Goal: Task Accomplishment & Management: Manage account settings

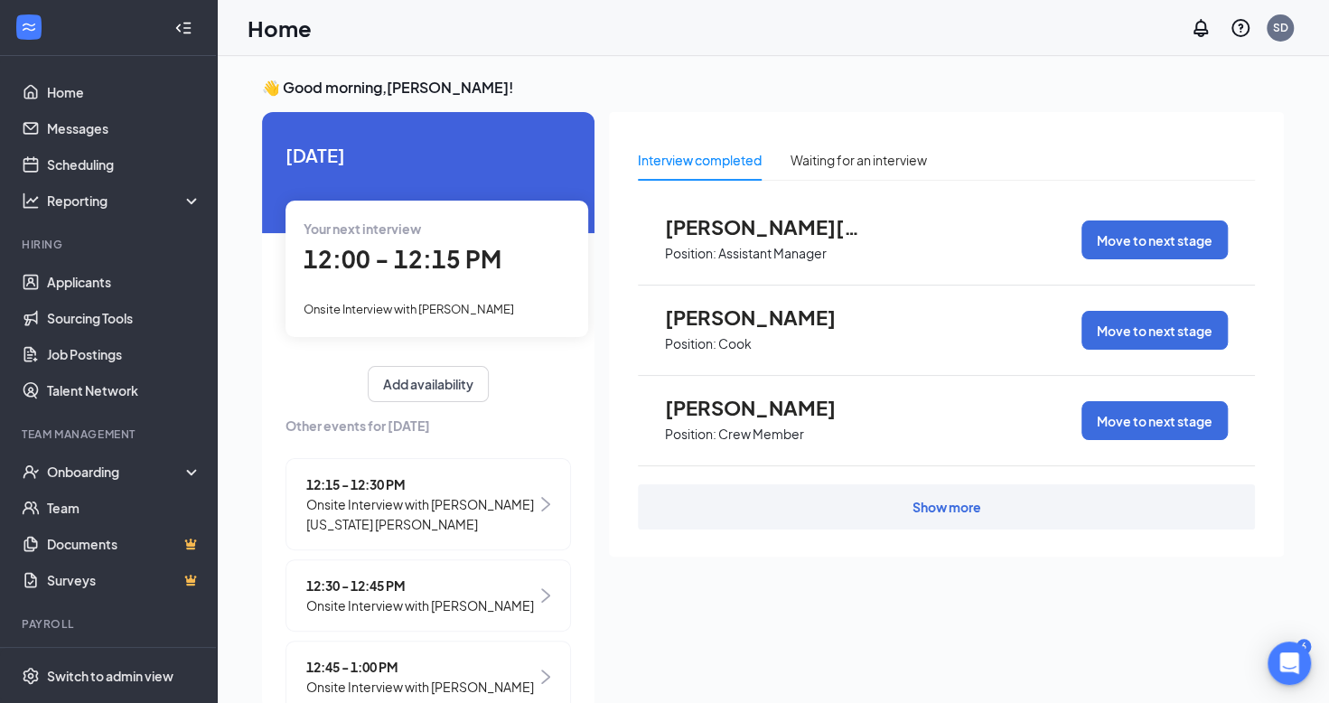
click at [176, 24] on icon "Collapse" at bounding box center [178, 27] width 5 height 8
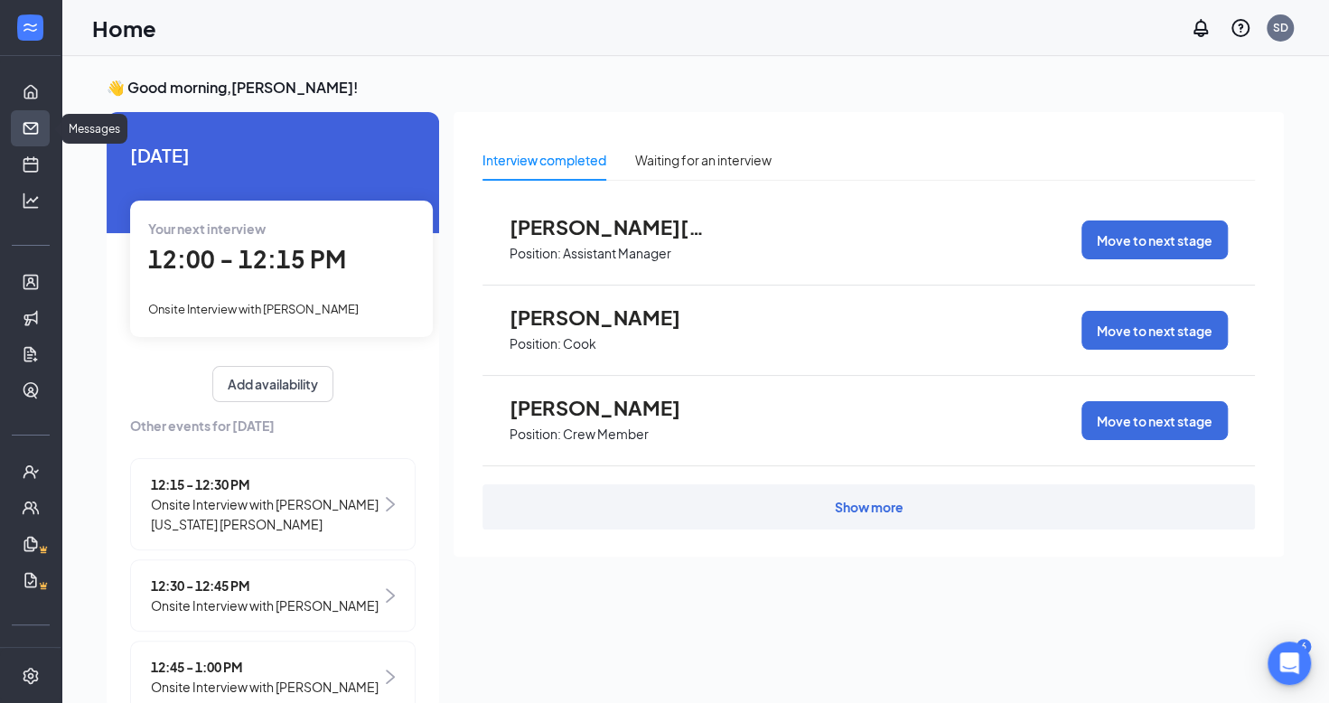
click at [47, 125] on link "Messages" at bounding box center [56, 128] width 18 height 36
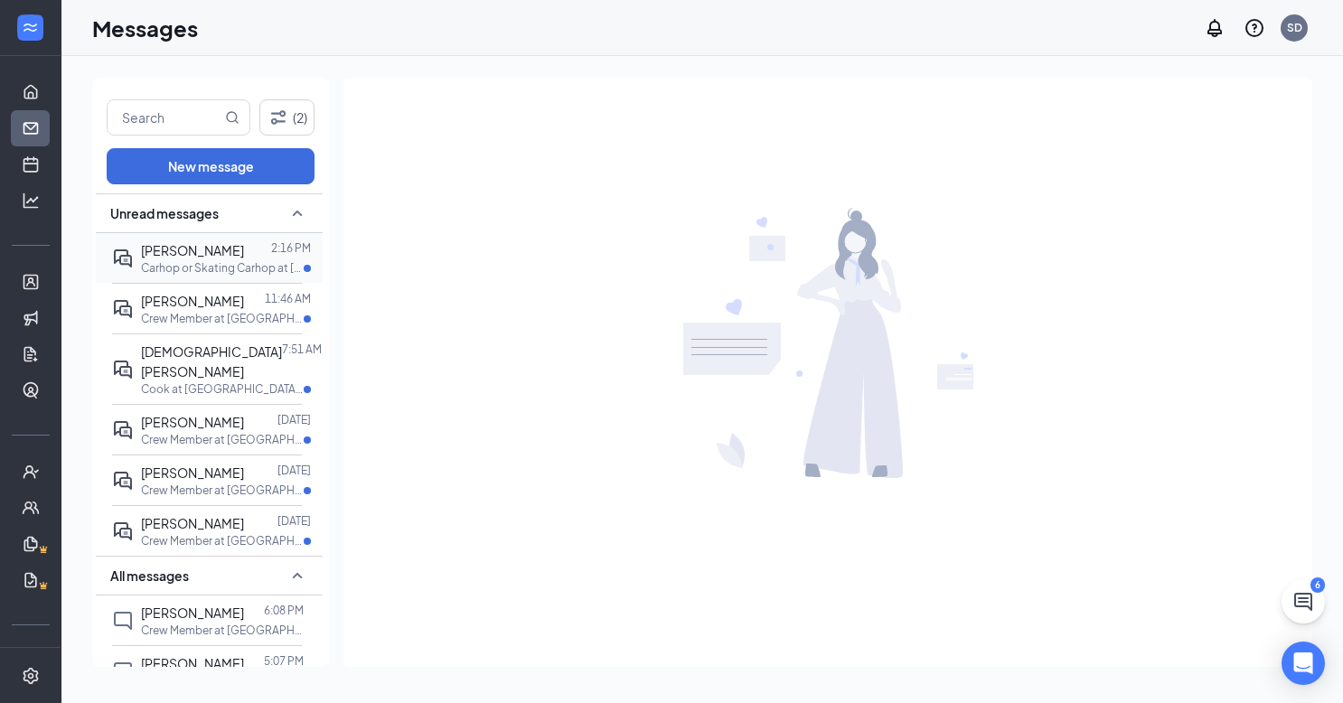
click at [210, 275] on div "[PERSON_NAME] 2:16 PM Carhop or Skating Carhop at [GEOGRAPHIC_DATA] (6400)" at bounding box center [207, 258] width 190 height 50
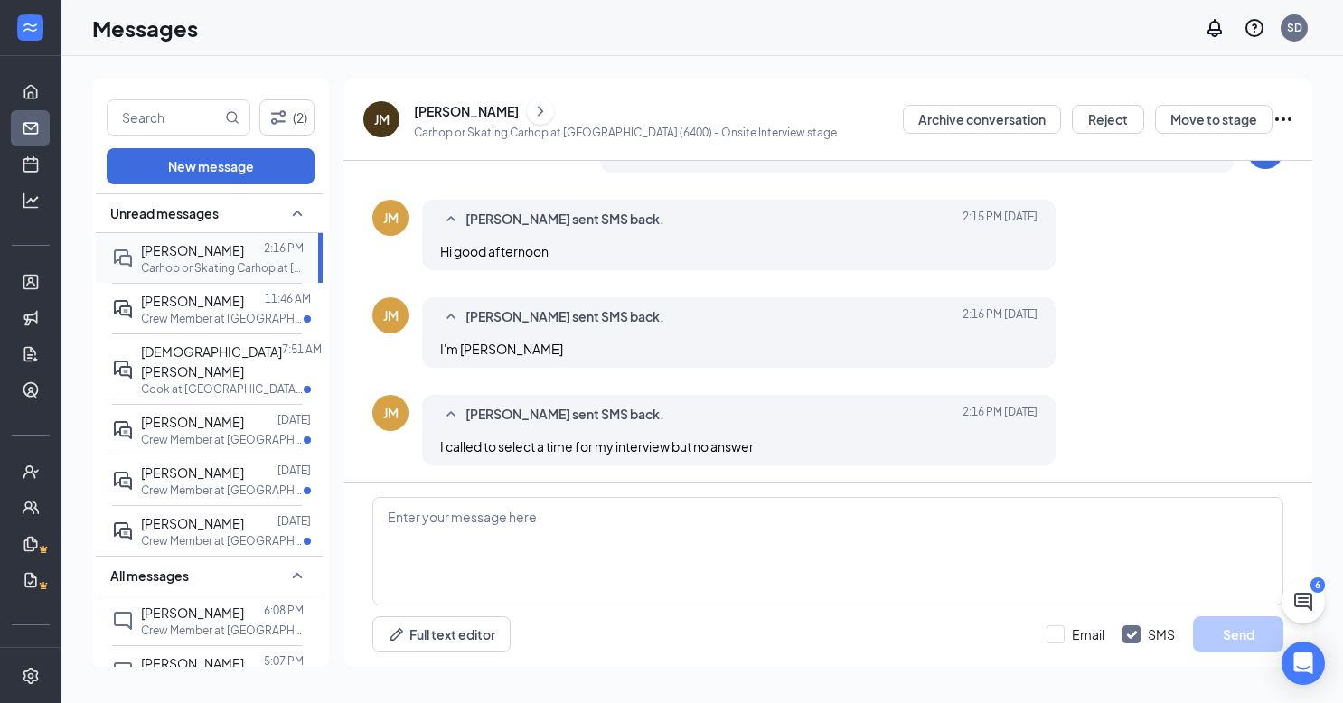
scroll to position [468, 0]
click at [210, 312] on p "Crew Member at [GEOGRAPHIC_DATA] (6400)" at bounding box center [222, 318] width 163 height 15
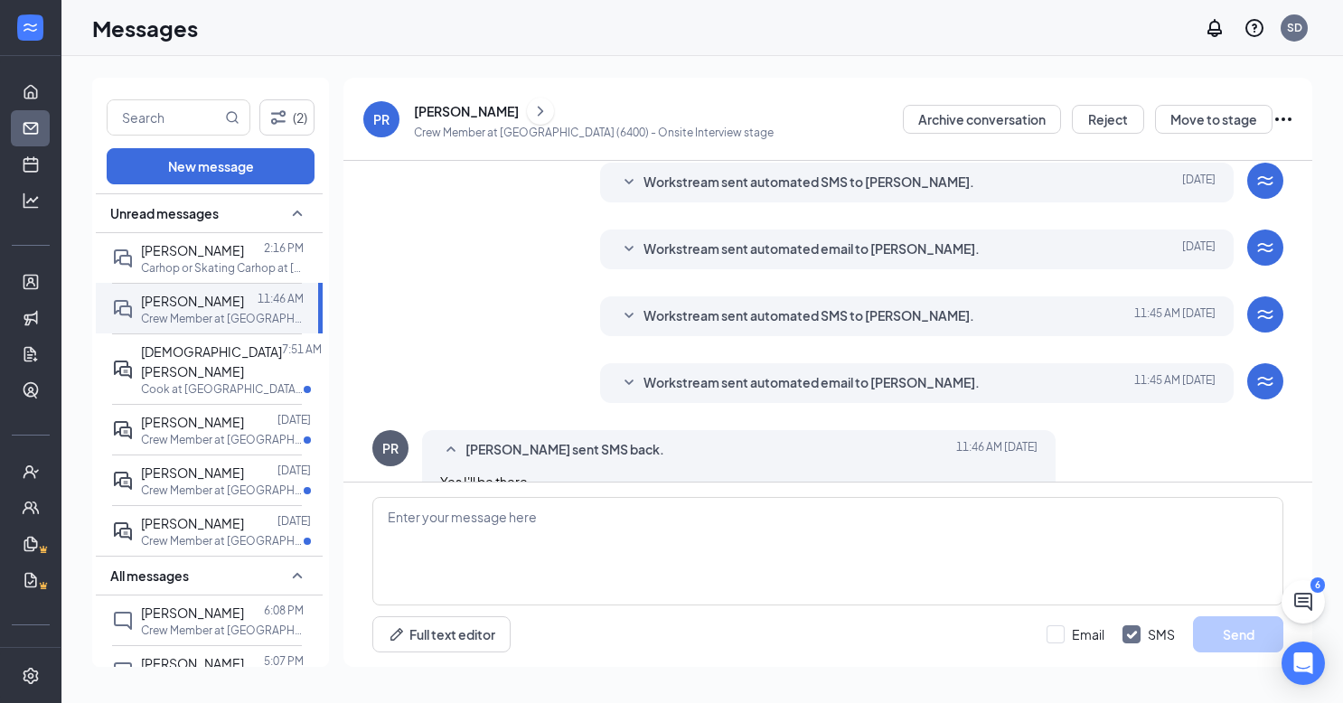
scroll to position [421, 0]
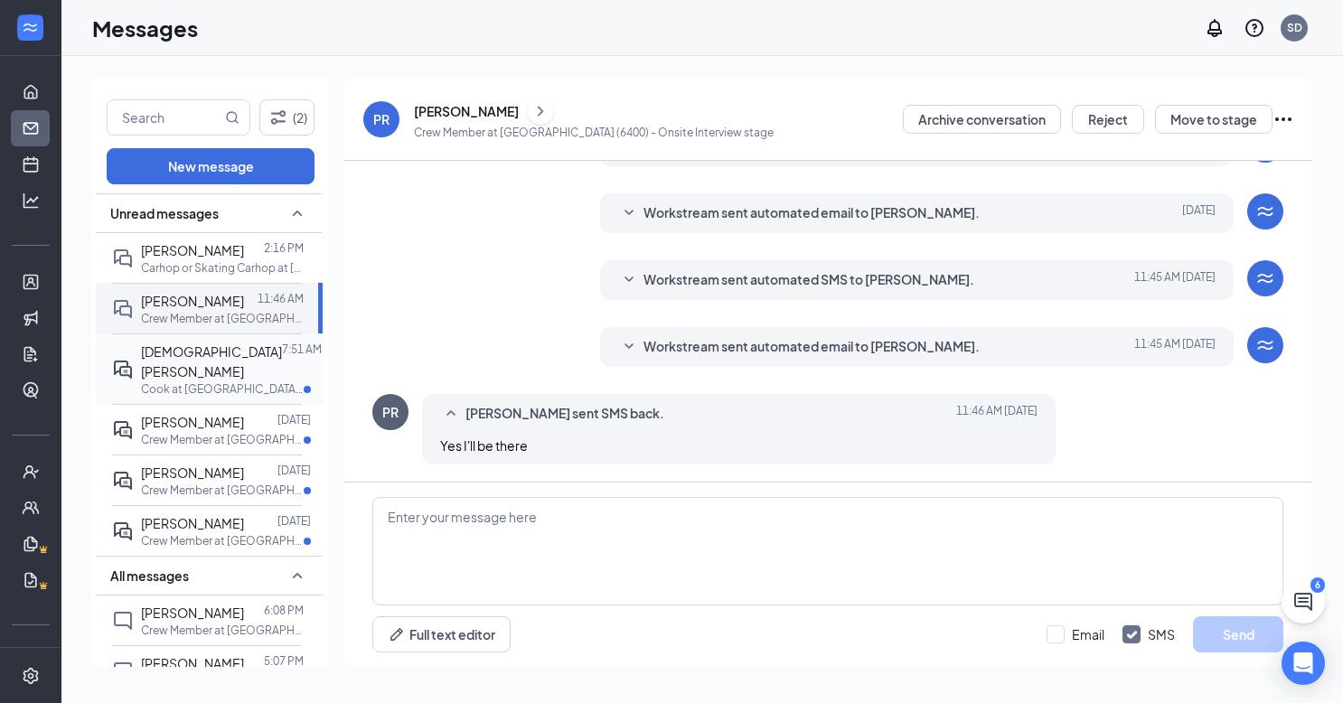
click at [213, 381] on p "Cook at [GEOGRAPHIC_DATA] (6400)" at bounding box center [222, 388] width 163 height 15
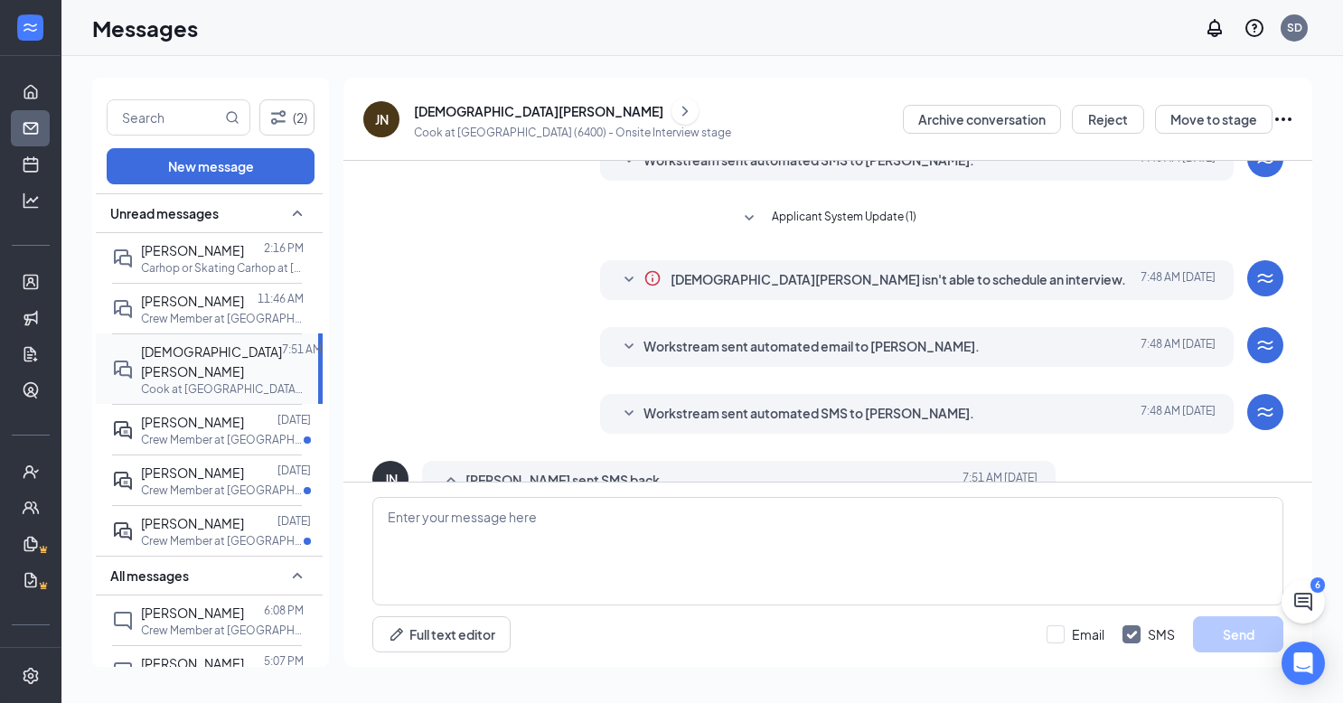
scroll to position [273, 0]
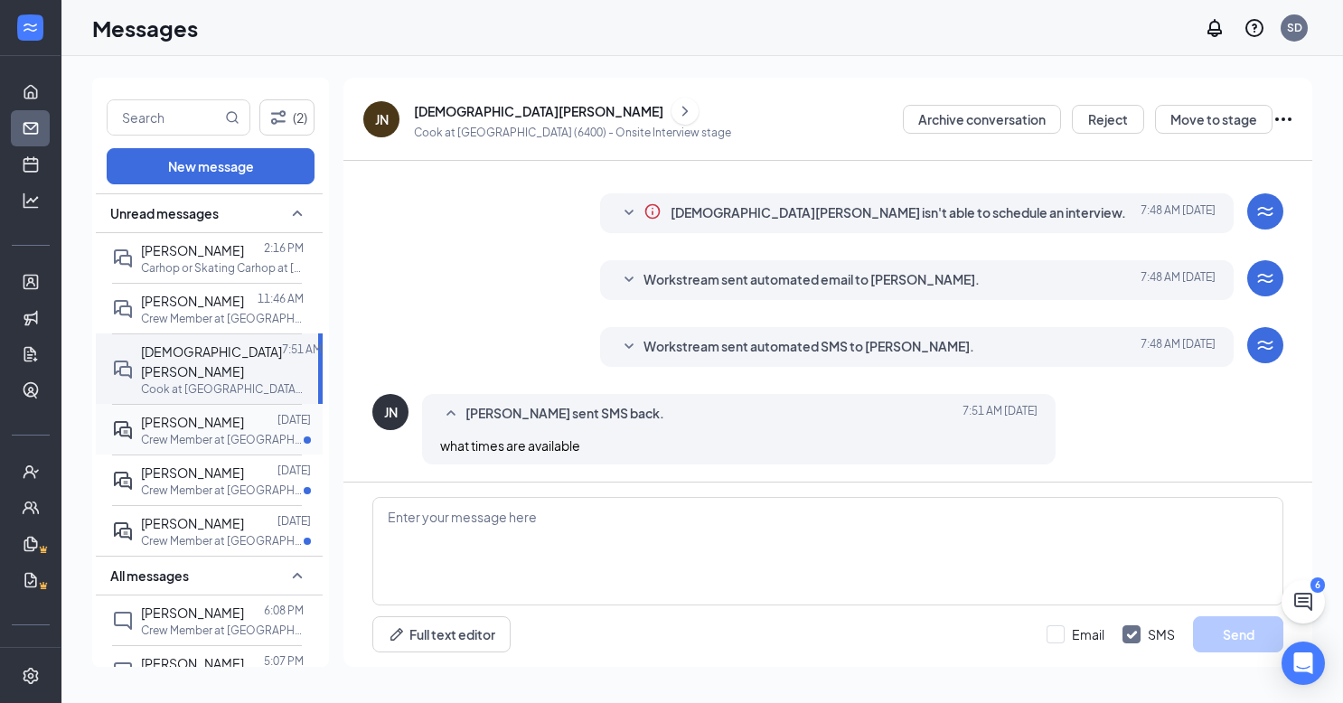
click at [213, 414] on span "[PERSON_NAME]" at bounding box center [192, 422] width 103 height 16
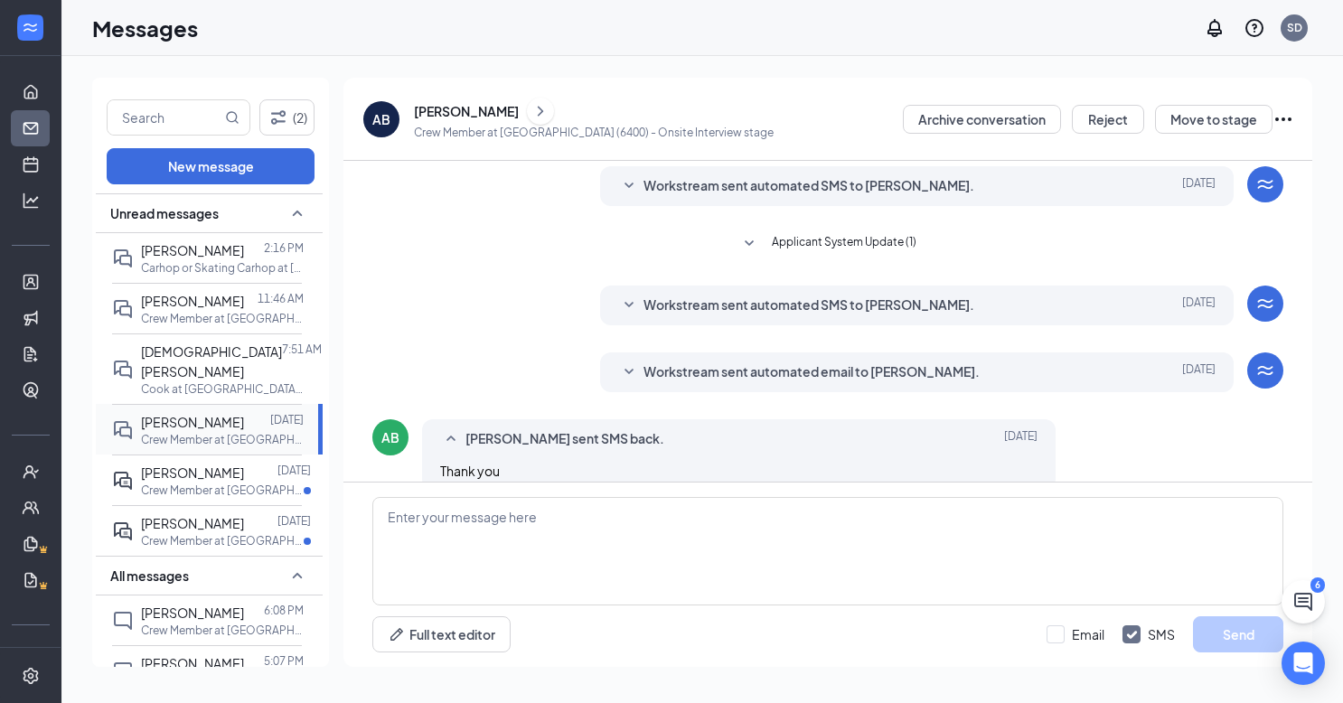
scroll to position [392, 0]
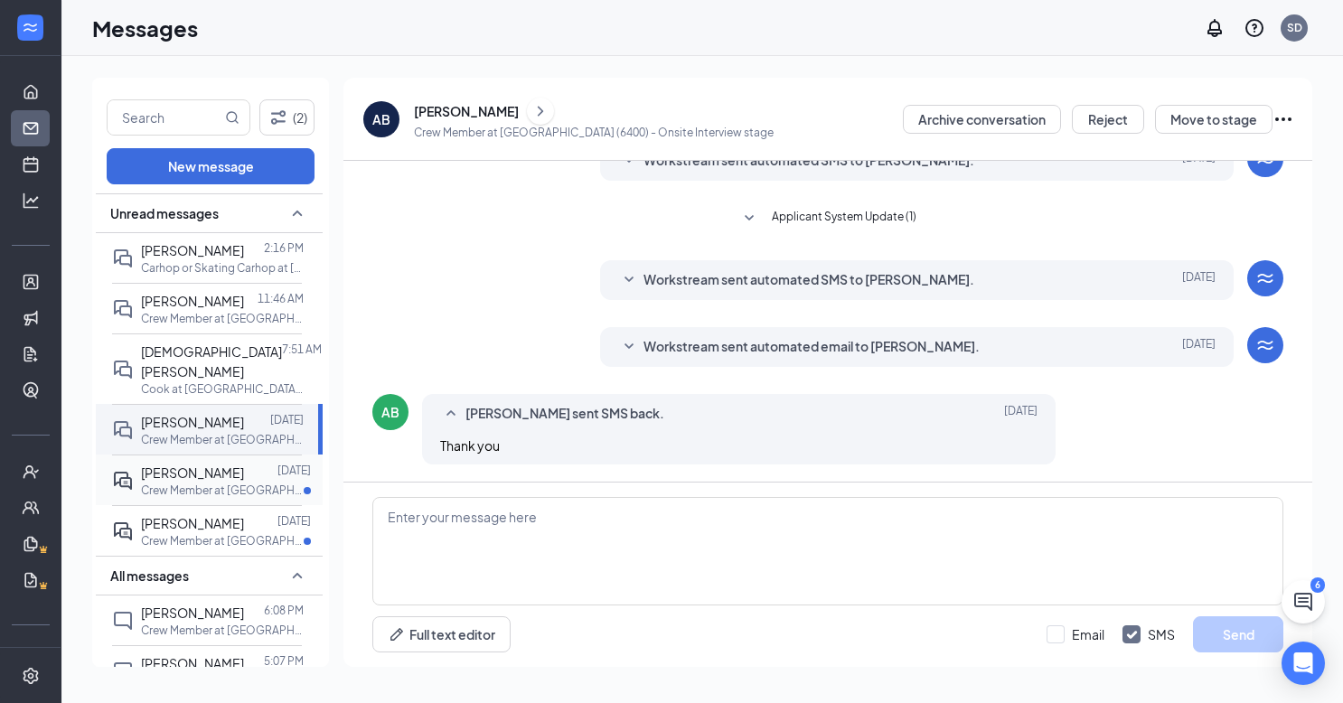
click at [210, 464] on span "[PERSON_NAME]" at bounding box center [192, 472] width 103 height 16
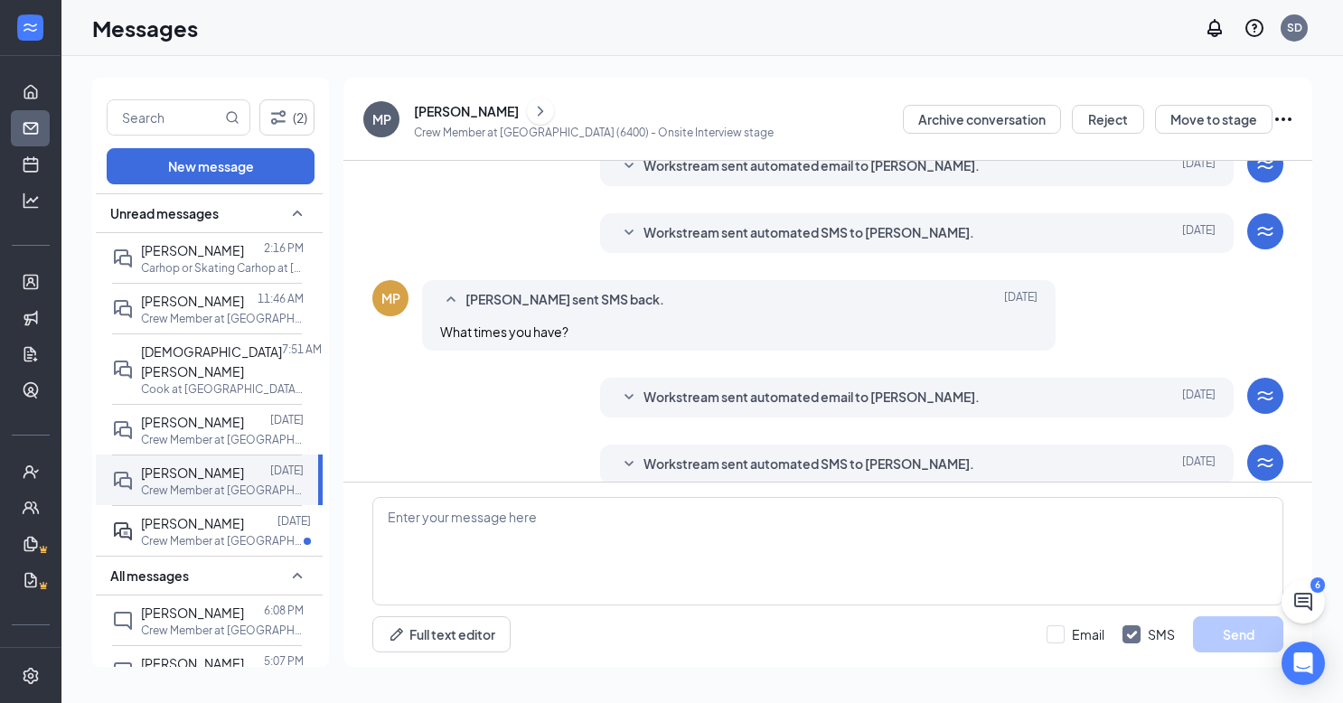
scroll to position [407, 0]
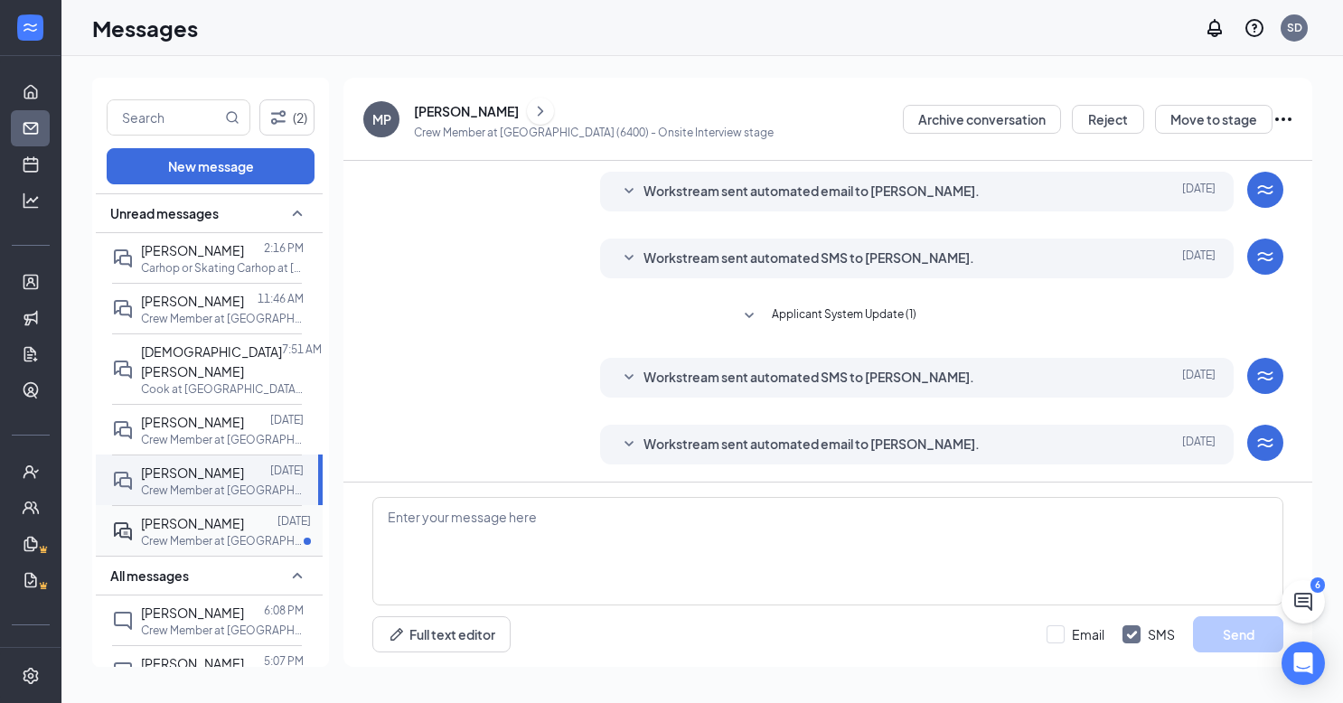
click at [244, 513] on div at bounding box center [260, 523] width 33 height 20
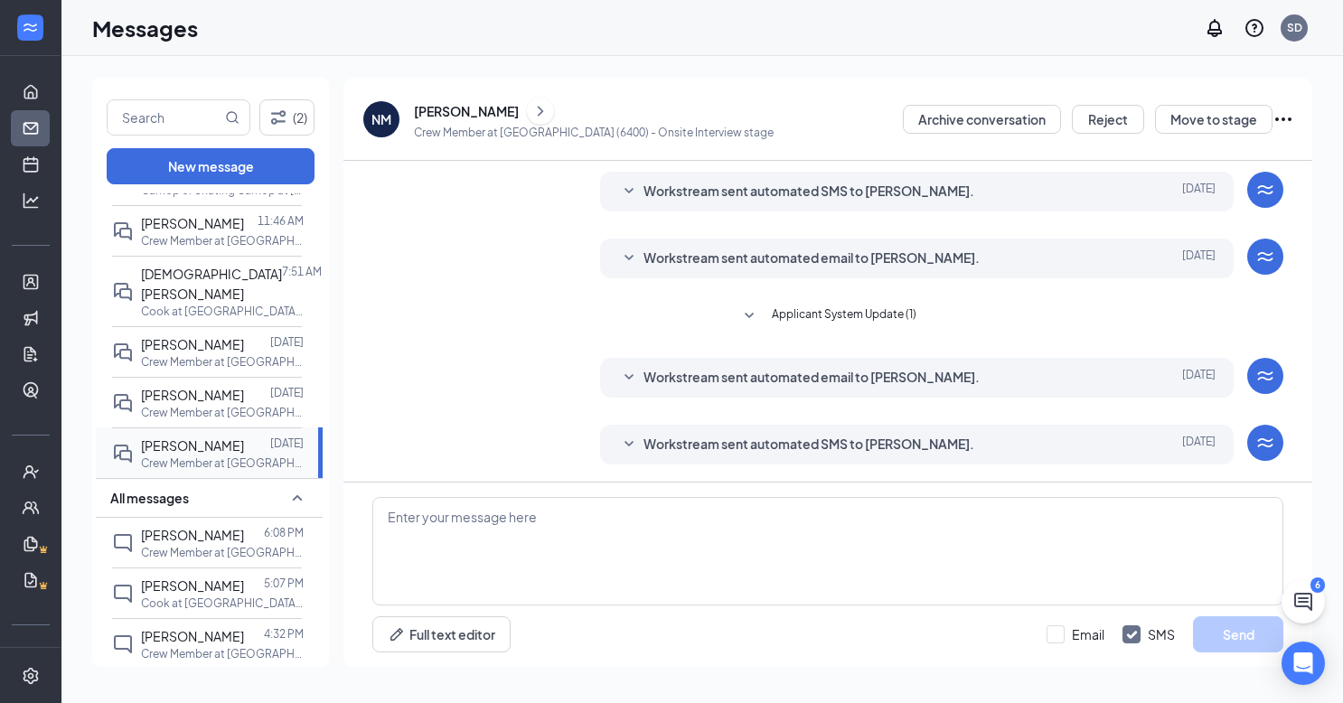
scroll to position [79, 0]
click at [195, 544] on p "Crew Member at [GEOGRAPHIC_DATA] (6400)" at bounding box center [222, 551] width 163 height 15
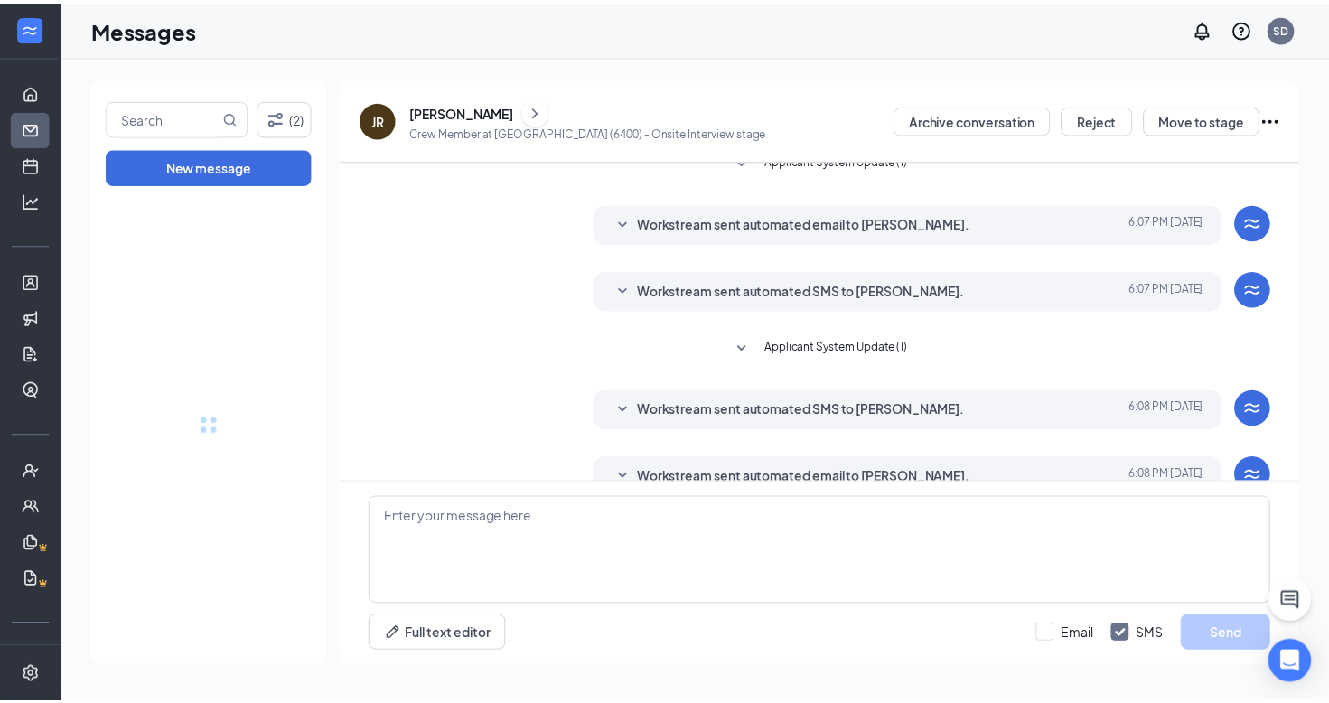
scroll to position [295, 0]
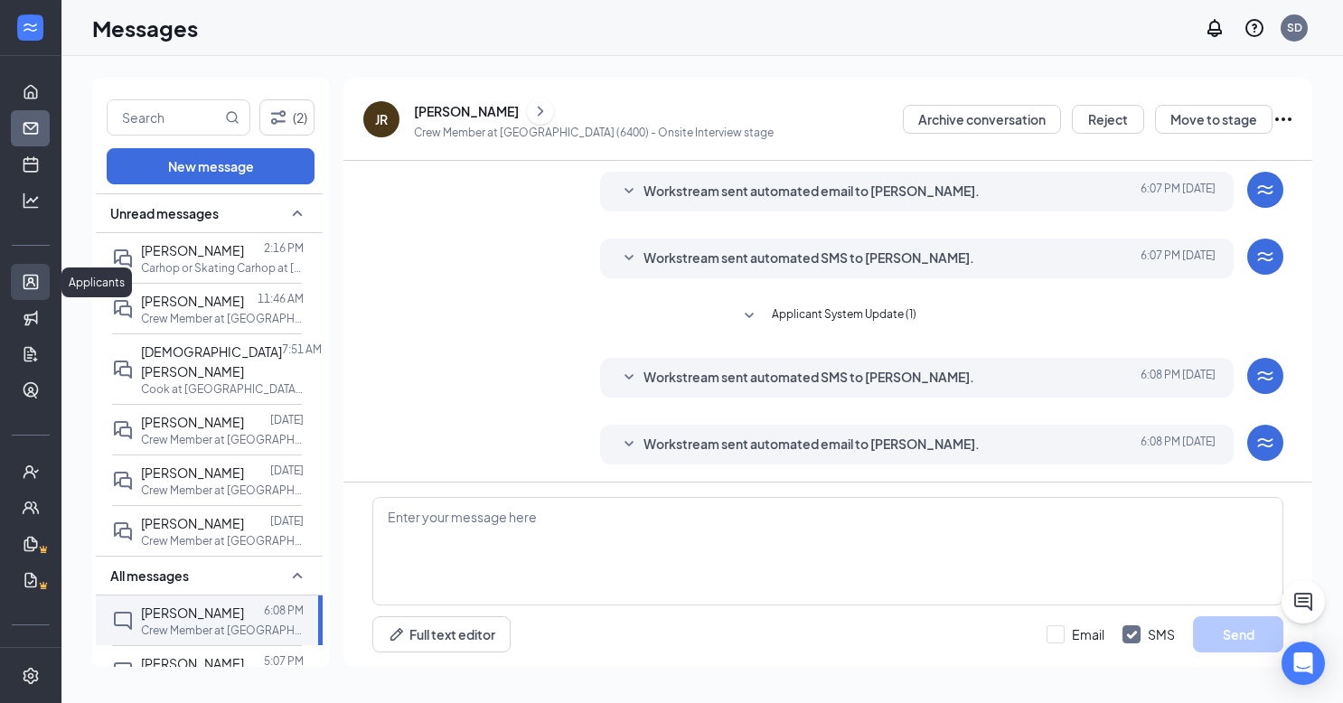
click at [47, 278] on link "Applicants" at bounding box center [56, 282] width 18 height 36
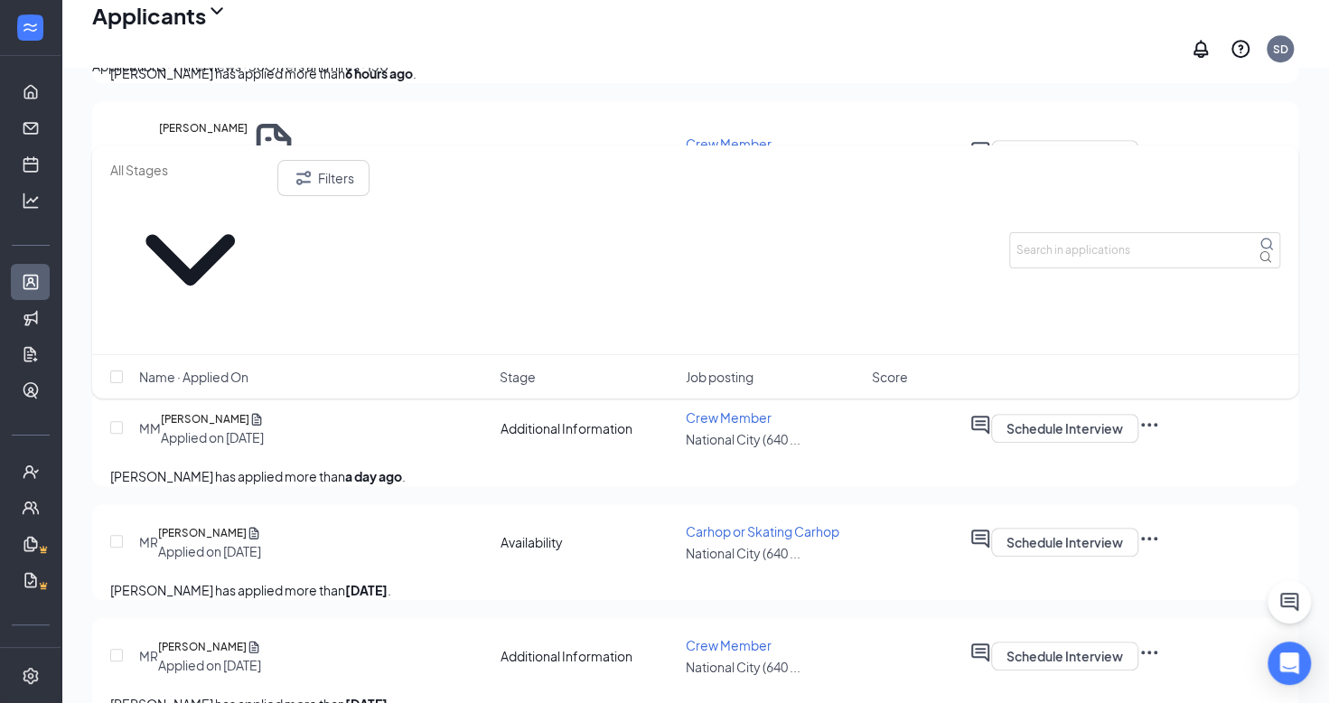
scroll to position [625, 0]
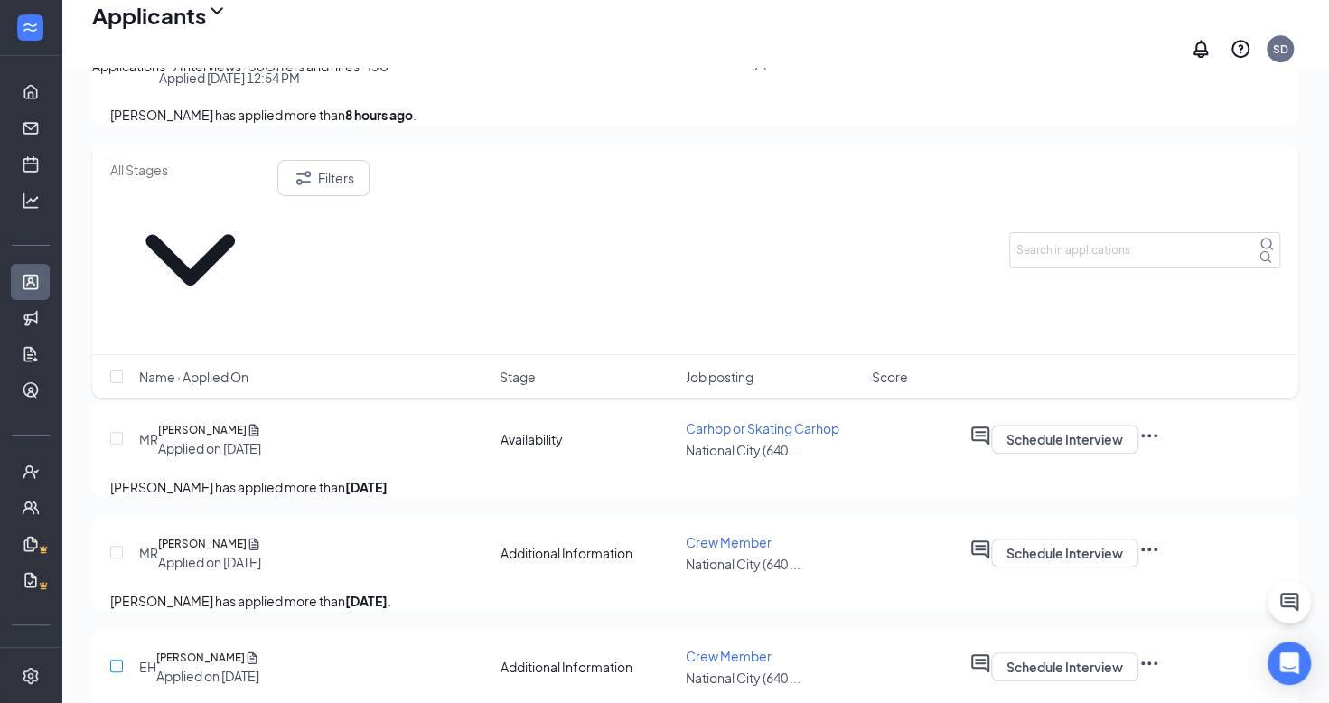
click at [118, 660] on input "checkbox" at bounding box center [116, 666] width 13 height 13
checkbox input "true"
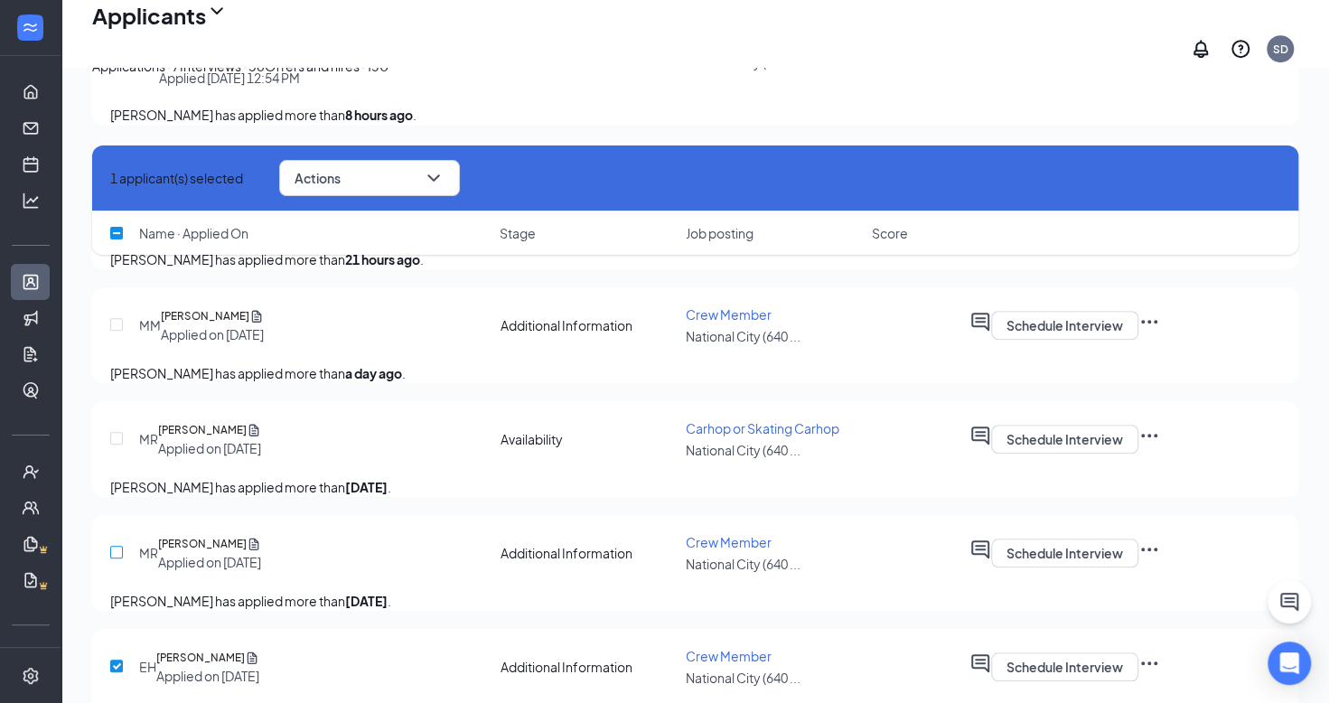
click at [117, 546] on input "checkbox" at bounding box center [116, 552] width 13 height 13
checkbox input "true"
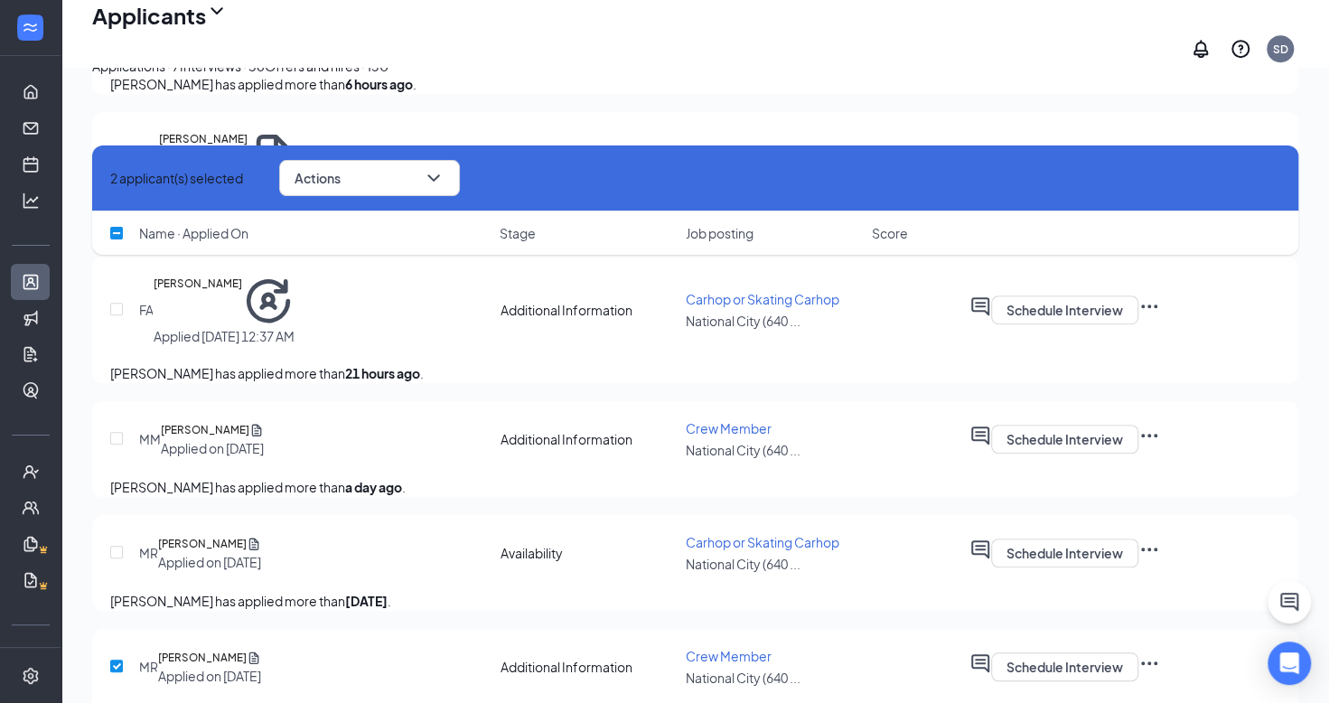
scroll to position [492, 0]
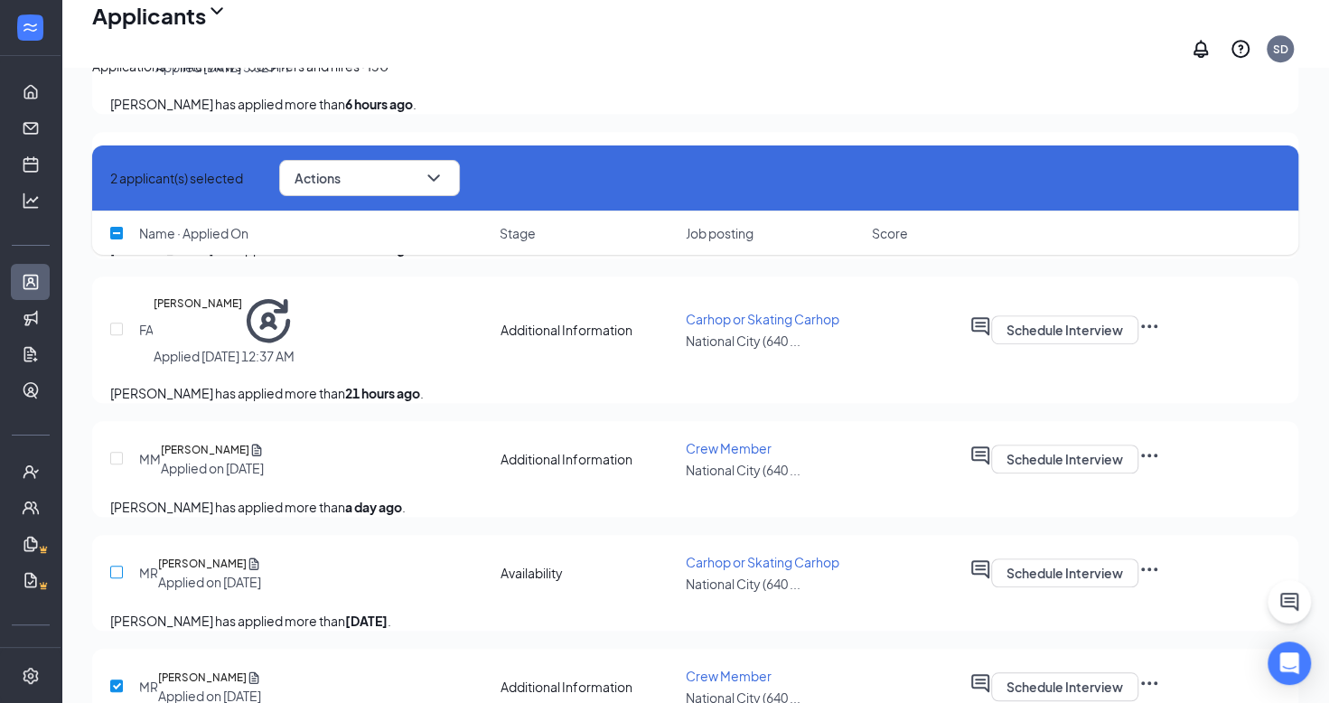
click at [117, 566] on input "checkbox" at bounding box center [116, 572] width 13 height 13
checkbox input "true"
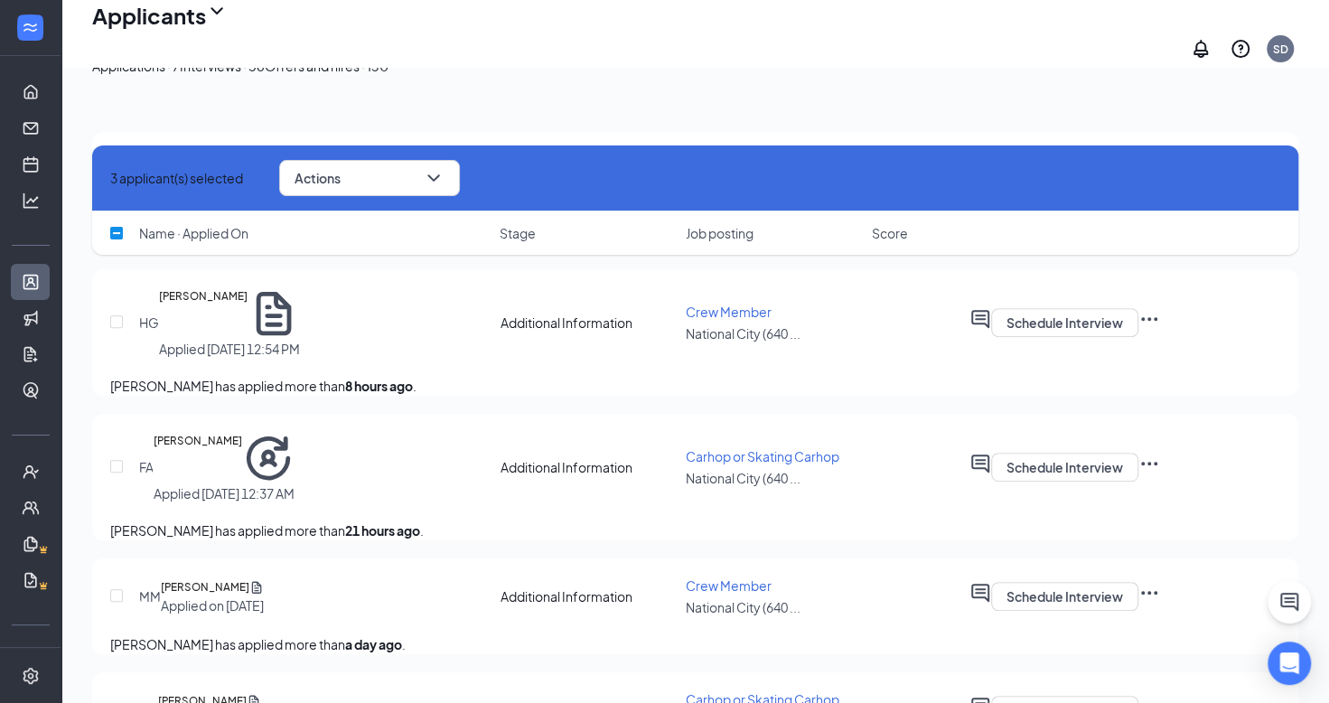
scroll to position [352, 0]
click at [117, 591] on input "checkbox" at bounding box center [116, 597] width 13 height 13
checkbox input "true"
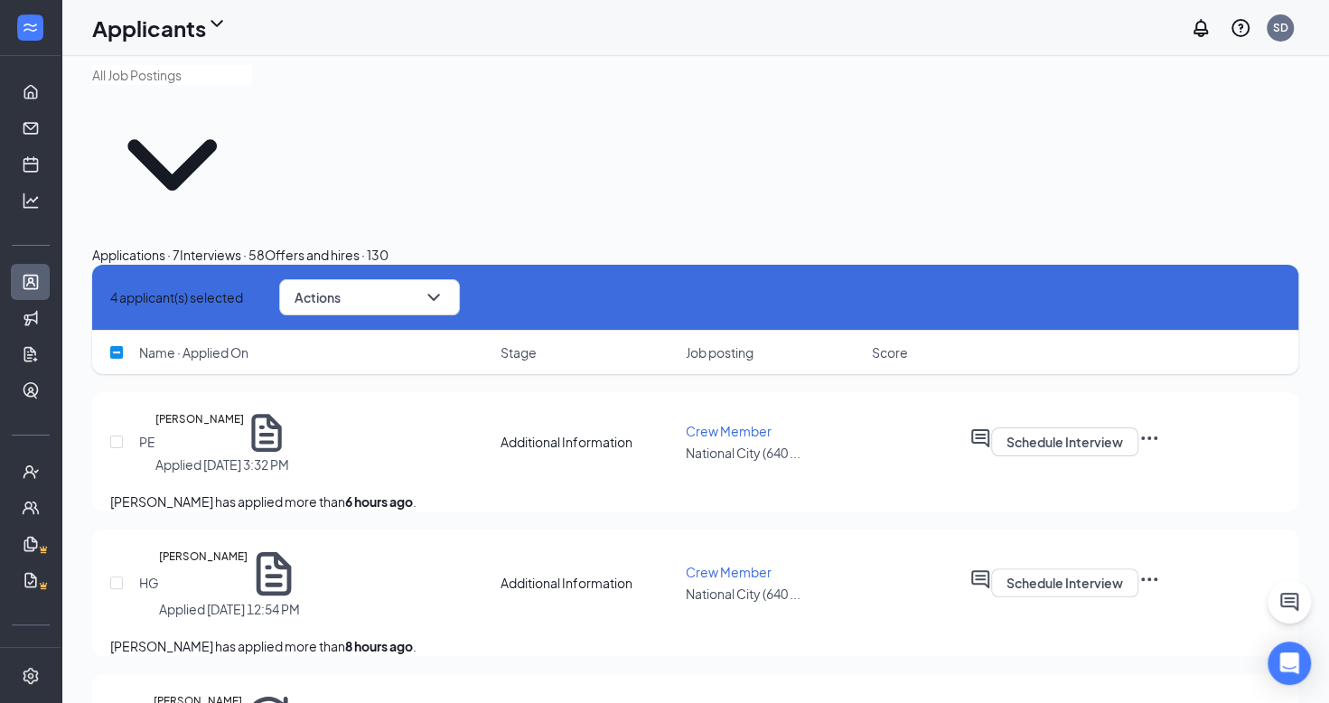
scroll to position [0, 0]
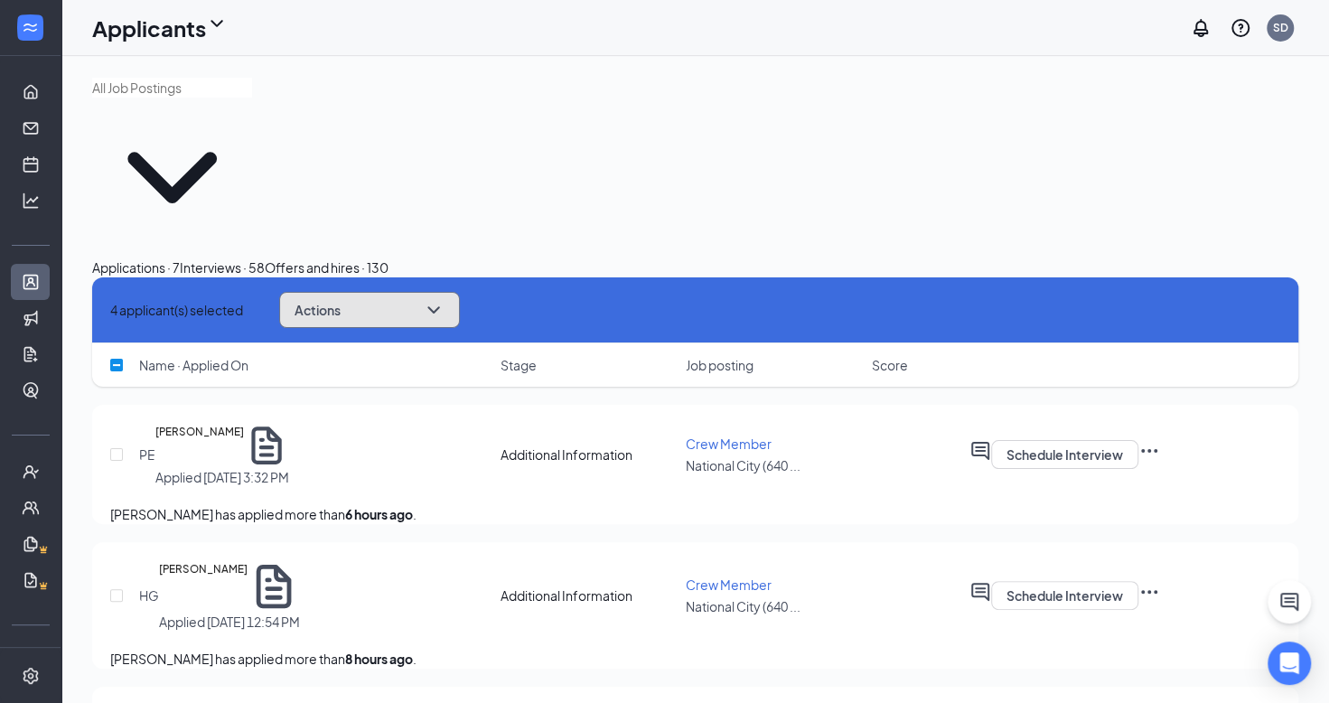
click at [445, 299] on icon "ChevronDown" at bounding box center [434, 310] width 22 height 22
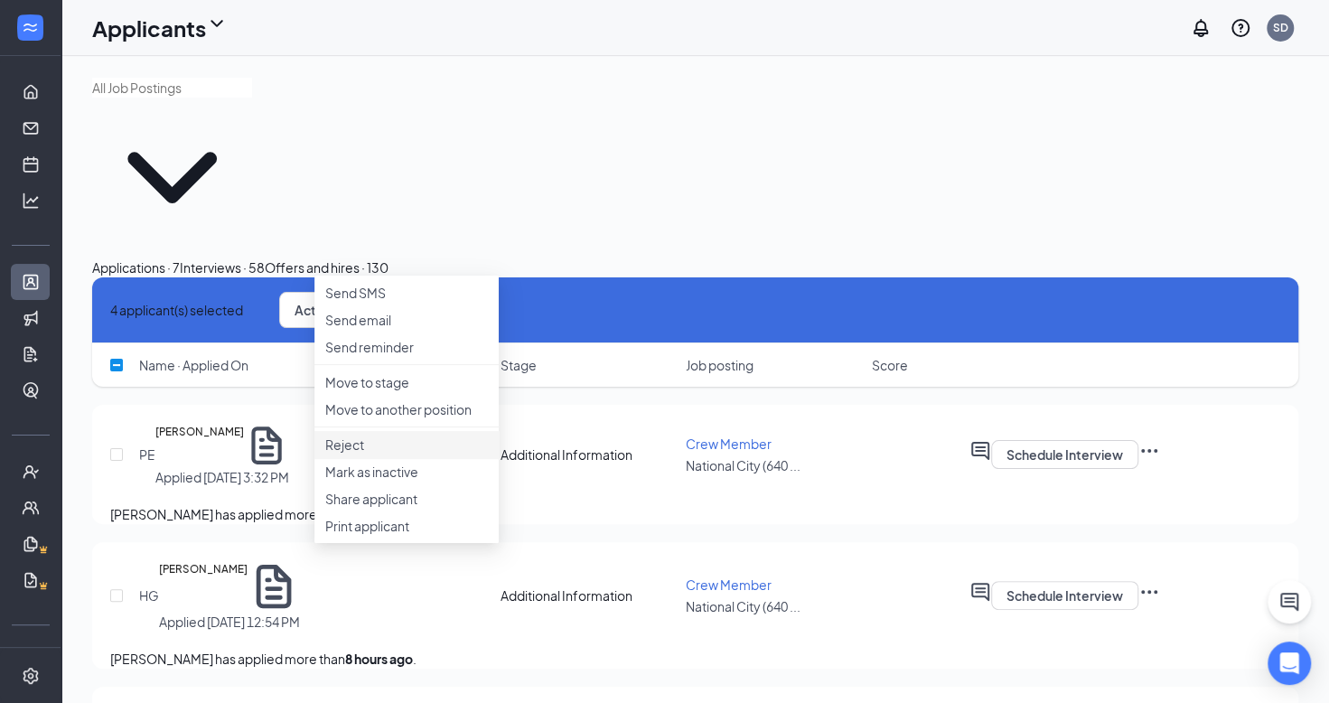
click at [389, 454] on p "Reject" at bounding box center [406, 445] width 163 height 18
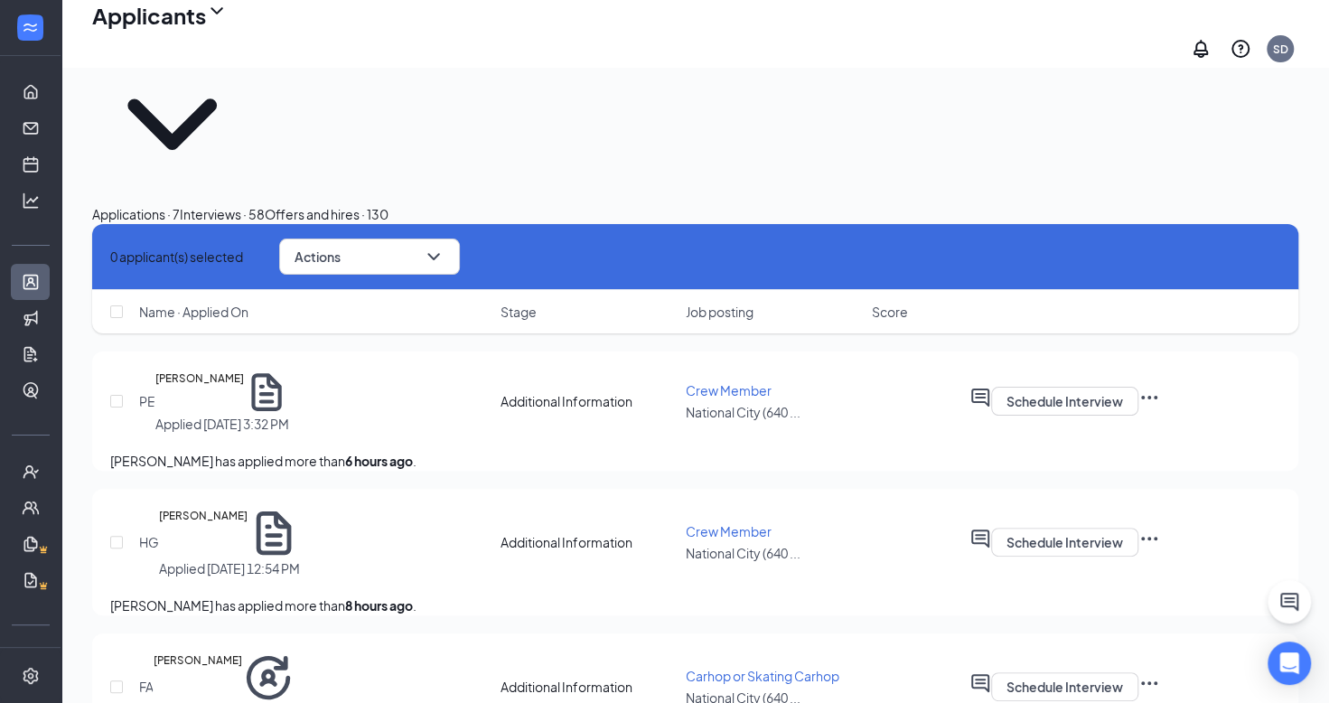
scroll to position [68, 0]
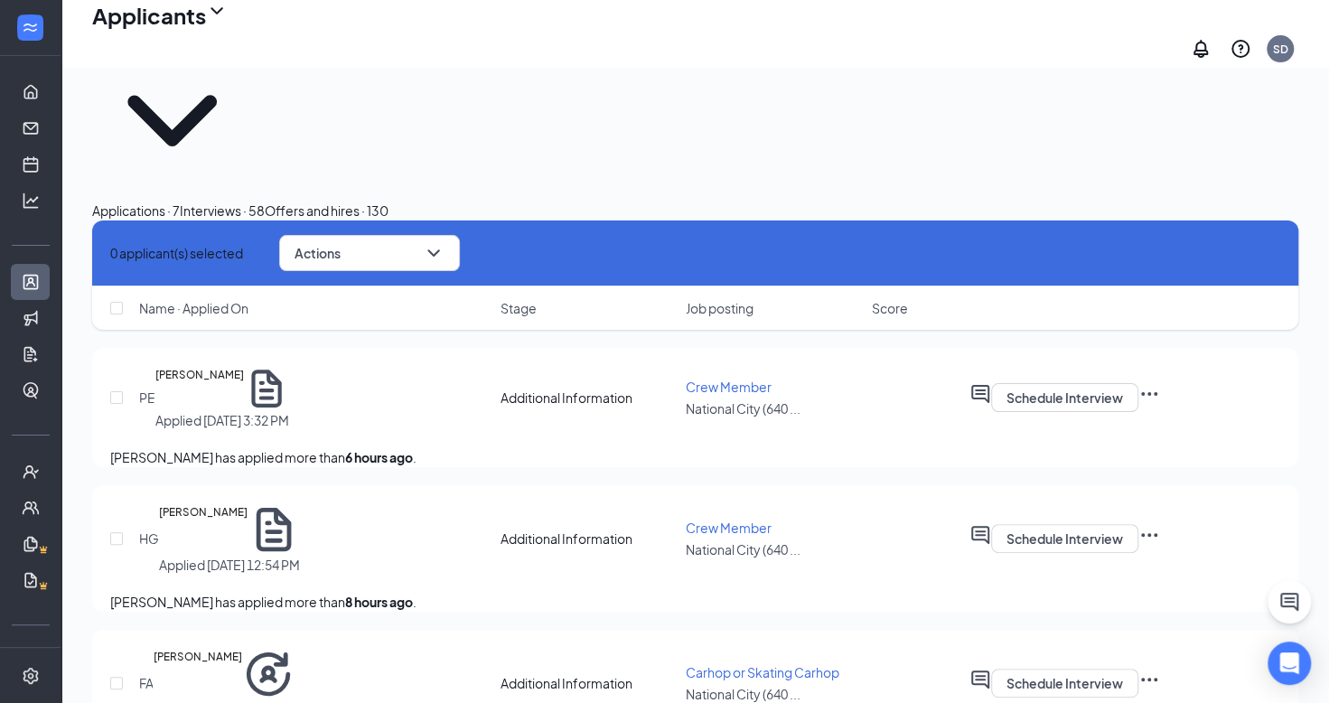
click at [265, 201] on div "Interviews · 58" at bounding box center [222, 211] width 85 height 20
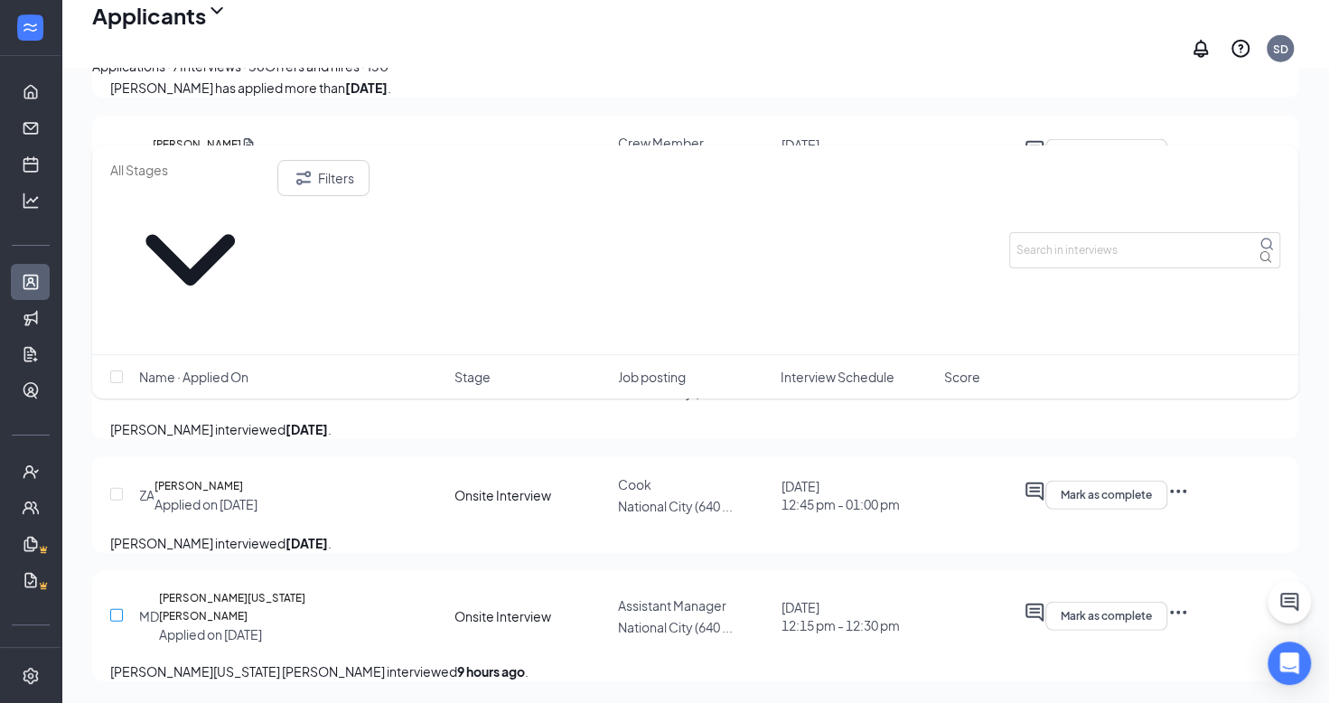
scroll to position [7578, 0]
click at [117, 501] on input "checkbox" at bounding box center [116, 494] width 13 height 13
checkbox input "true"
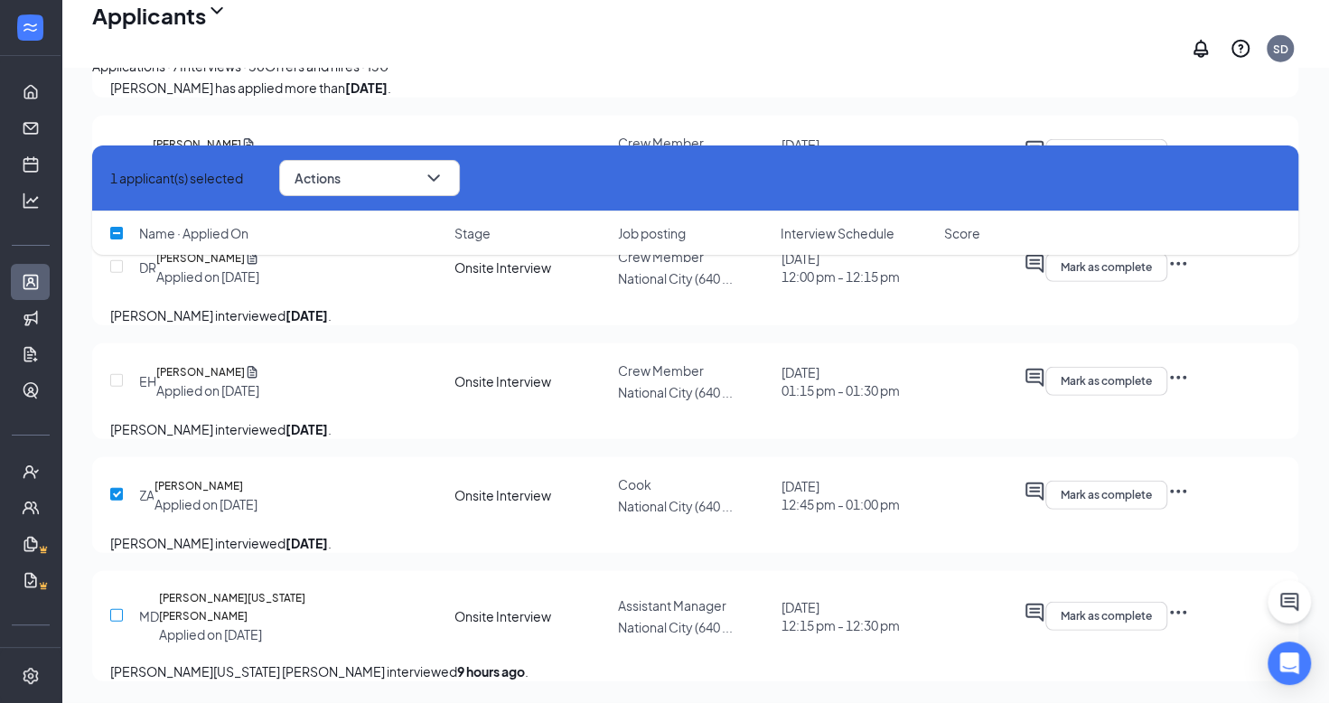
scroll to position [7448, 0]
click at [117, 387] on input "checkbox" at bounding box center [116, 380] width 13 height 13
checkbox input "true"
click at [117, 273] on input "checkbox" at bounding box center [116, 266] width 13 height 13
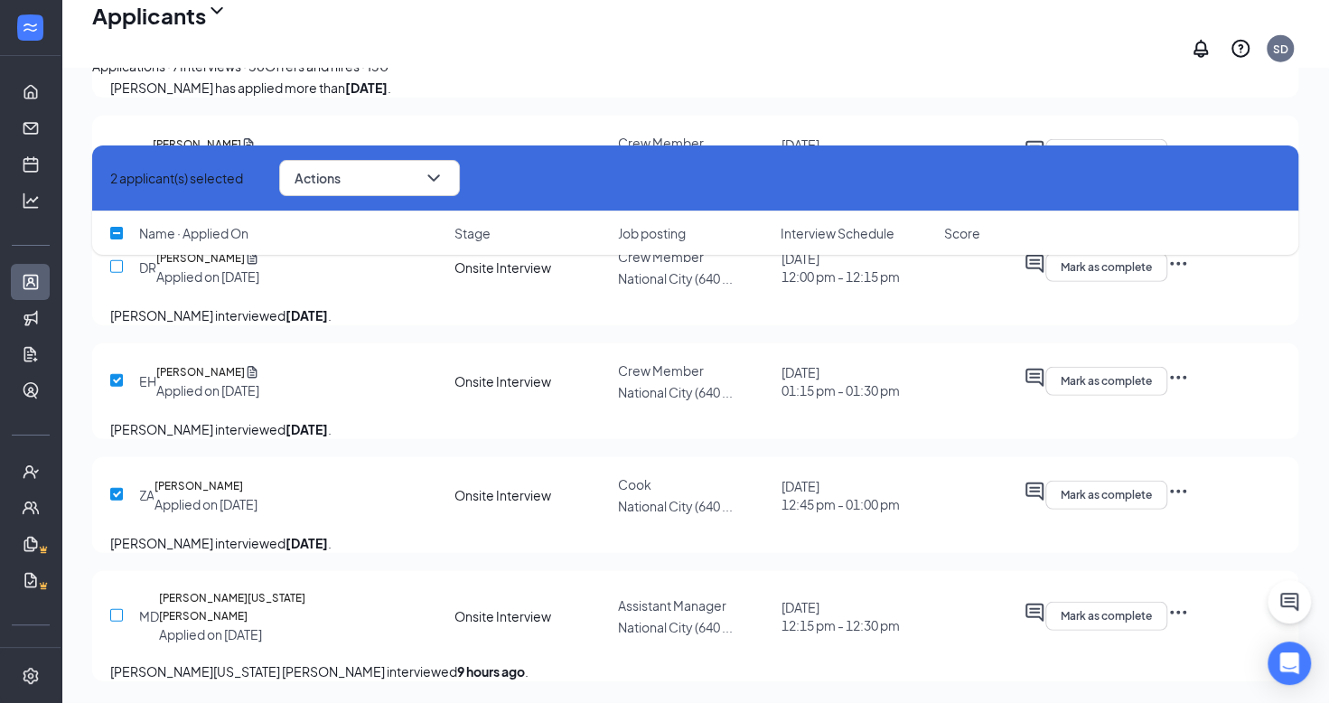
checkbox input "true"
click at [117, 159] on input "checkbox" at bounding box center [116, 152] width 13 height 13
checkbox input "true"
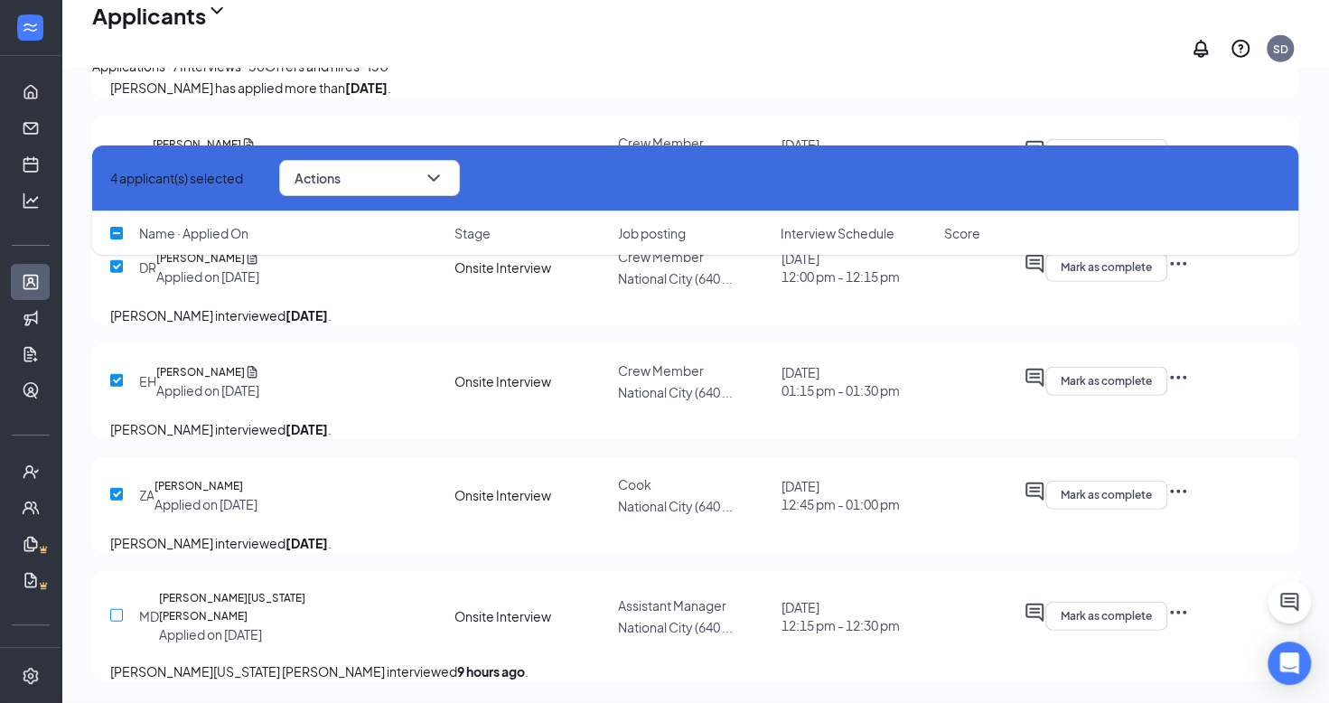
click at [117, 45] on input "checkbox" at bounding box center [116, 39] width 13 height 13
checkbox input "true"
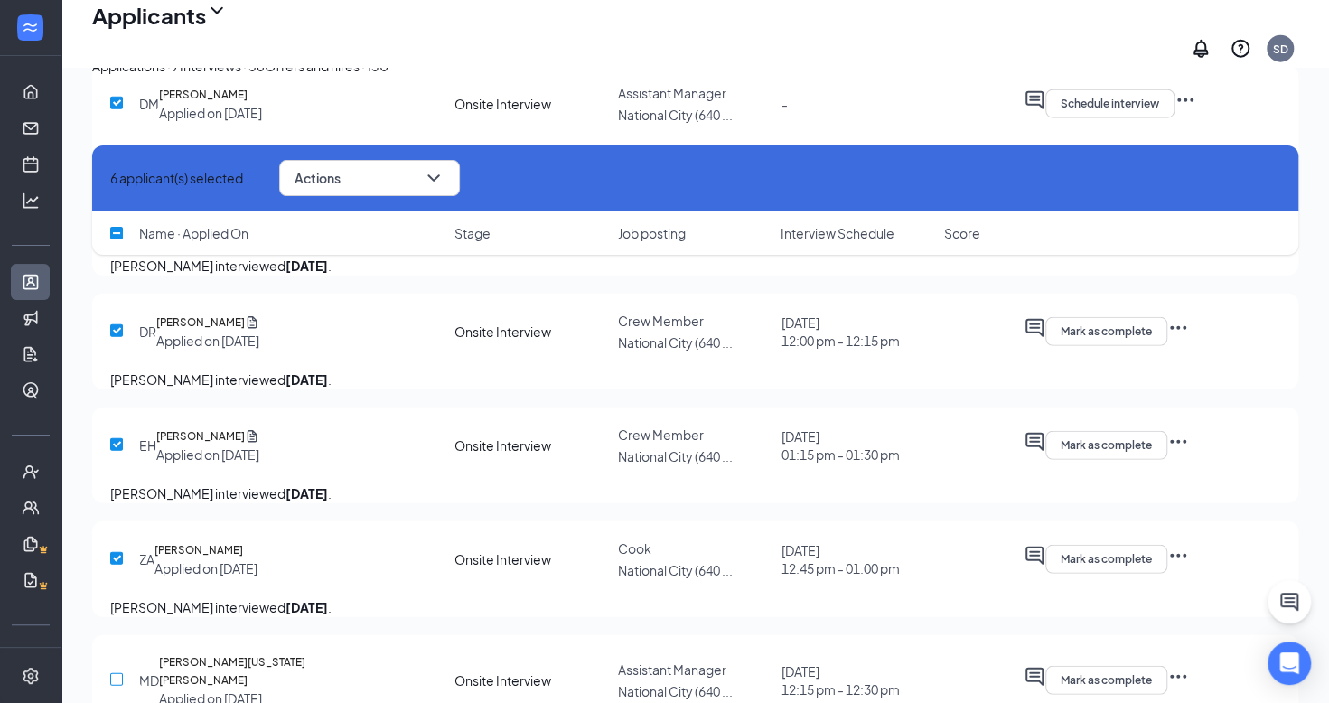
scroll to position [6621, 0]
checkbox input "true"
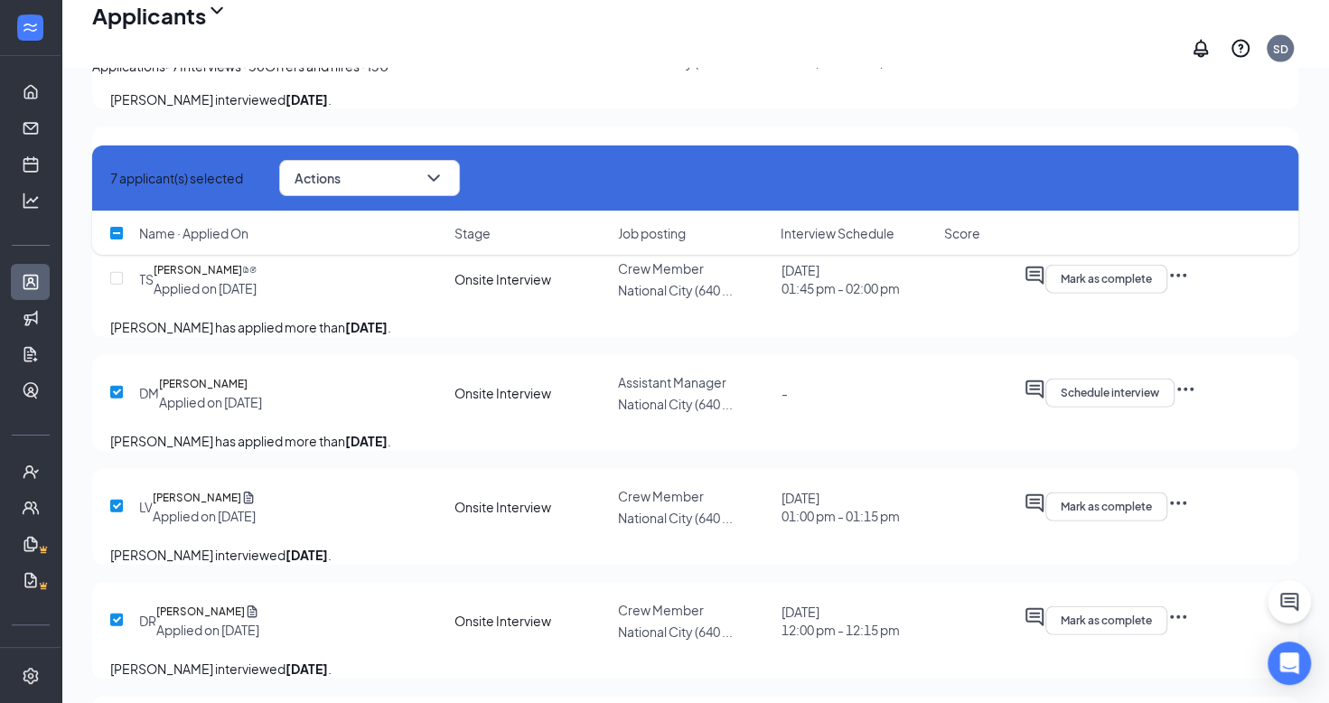
scroll to position [6329, 0]
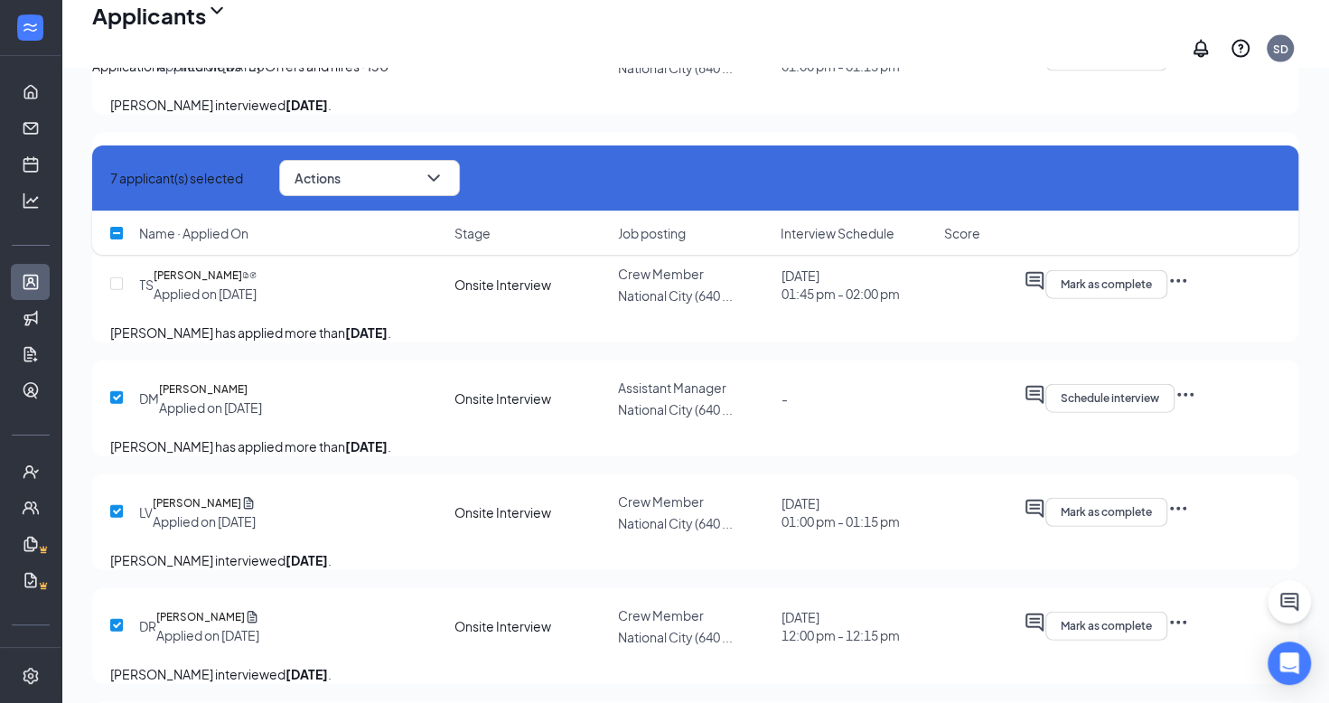
checkbox input "true"
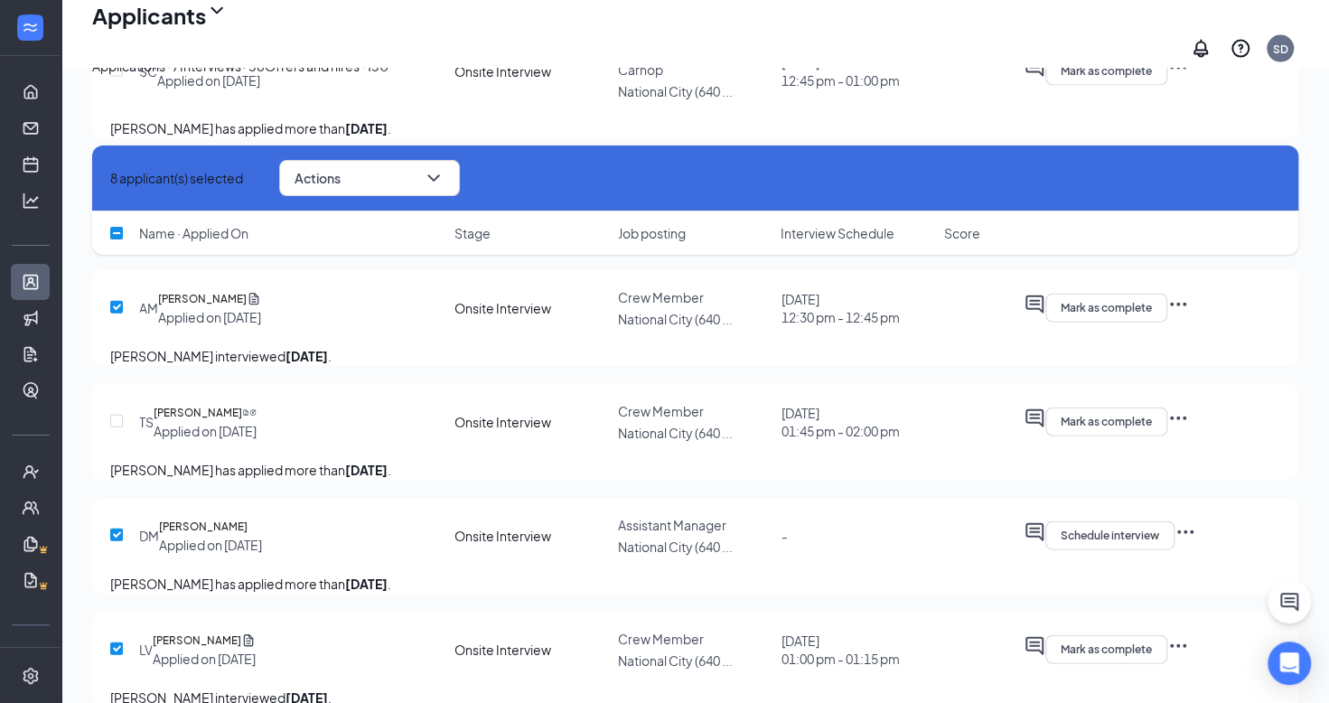
scroll to position [6190, 0]
checkbox input "true"
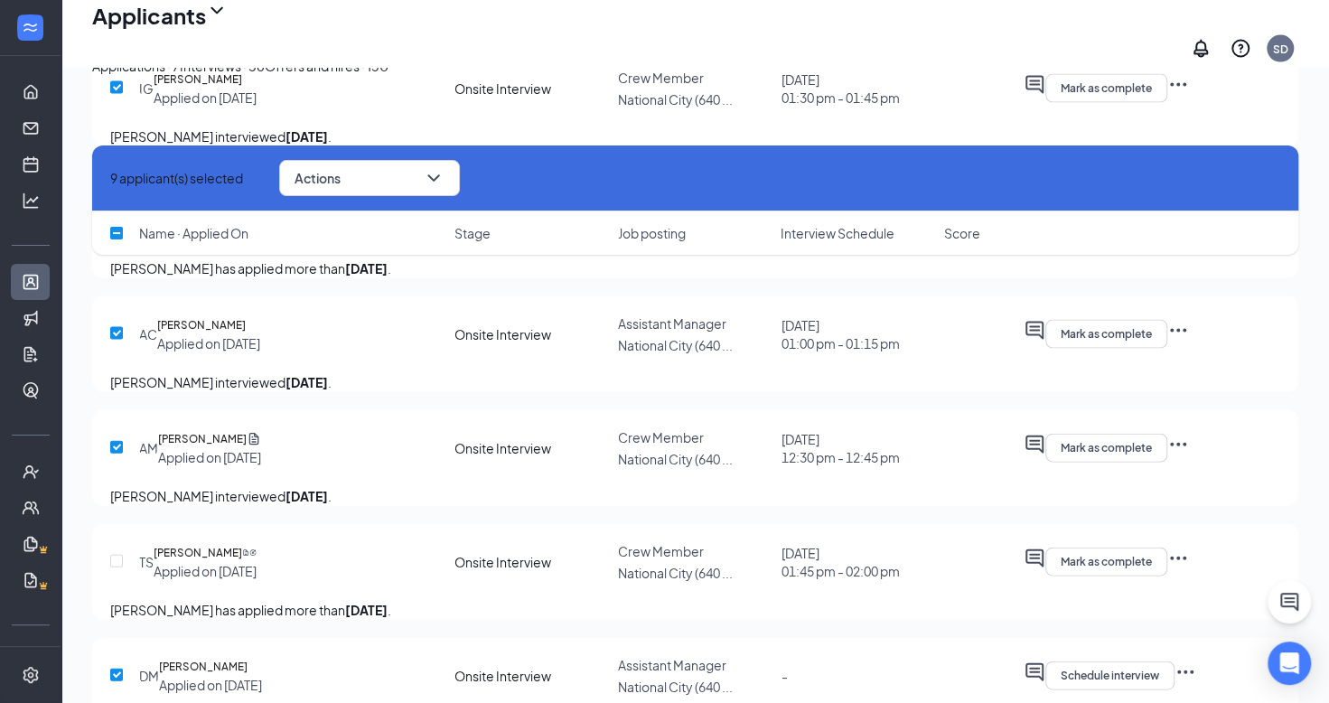
scroll to position [6051, 0]
checkbox input "true"
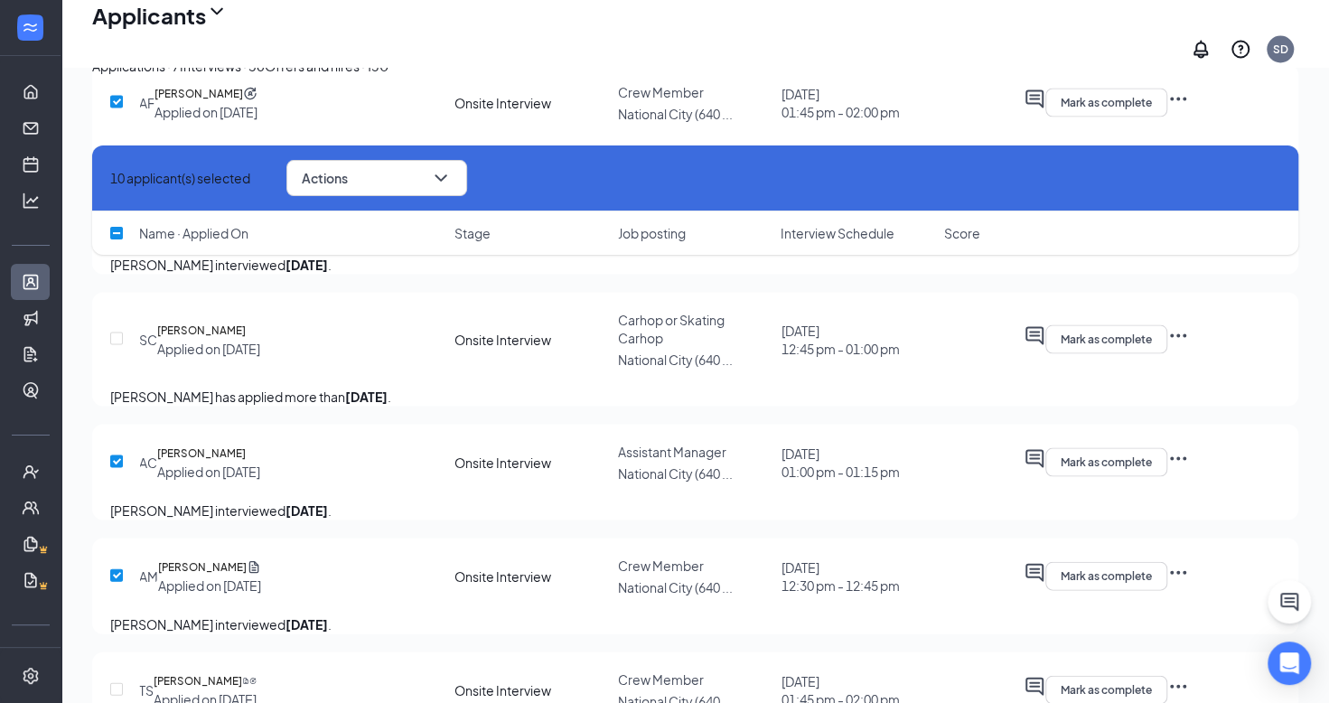
scroll to position [5923, 0]
checkbox input "true"
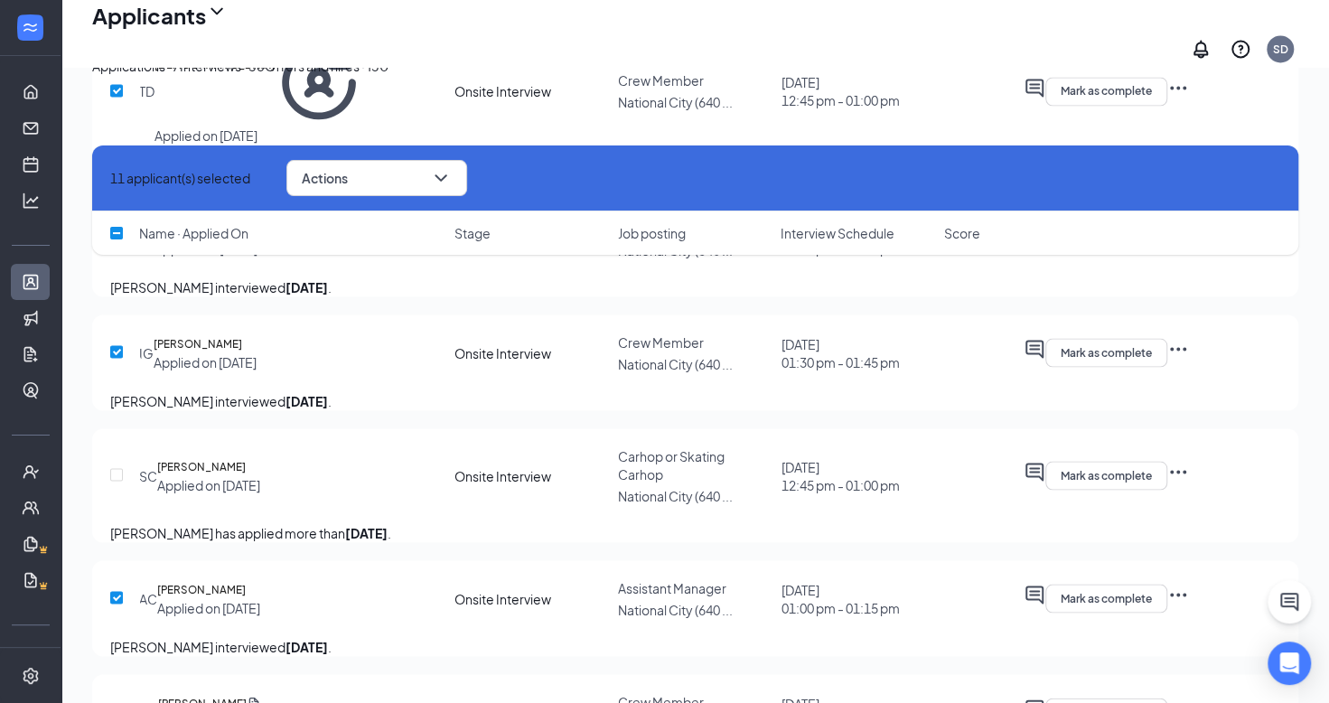
scroll to position [5787, 0]
checkbox input "true"
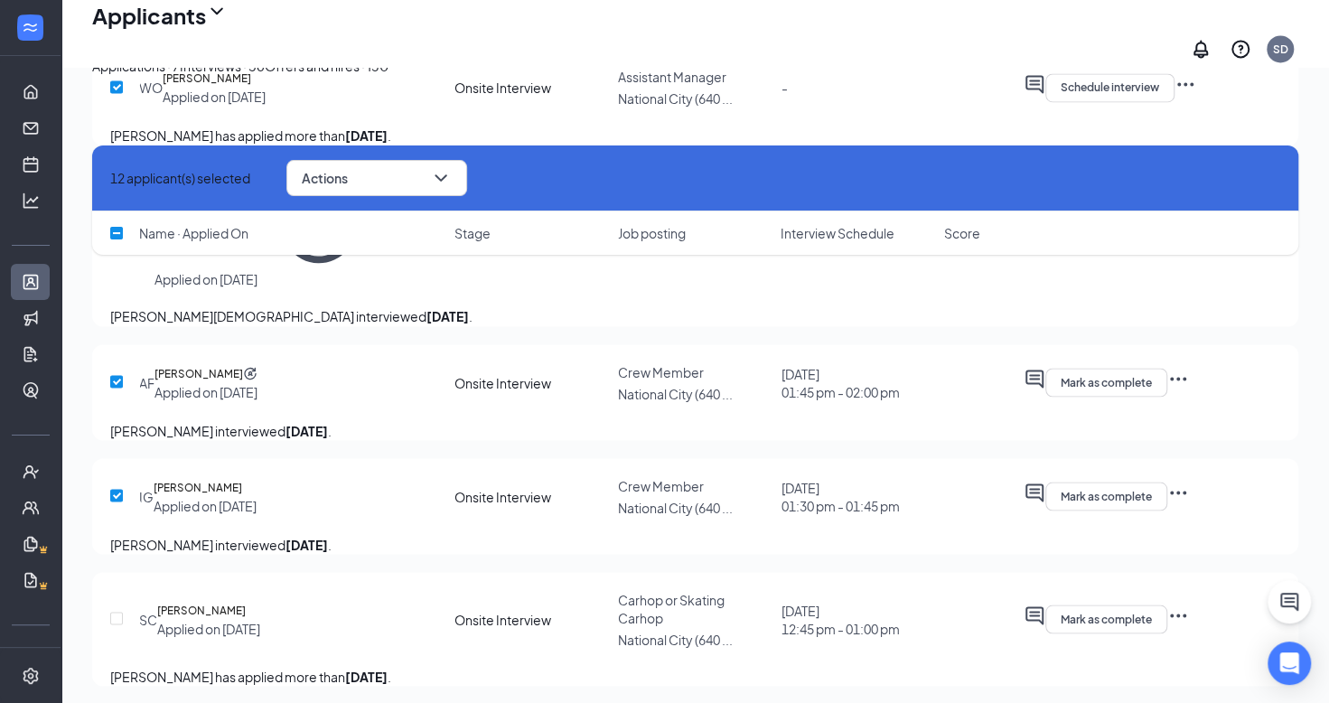
scroll to position [5643, 0]
checkbox input "true"
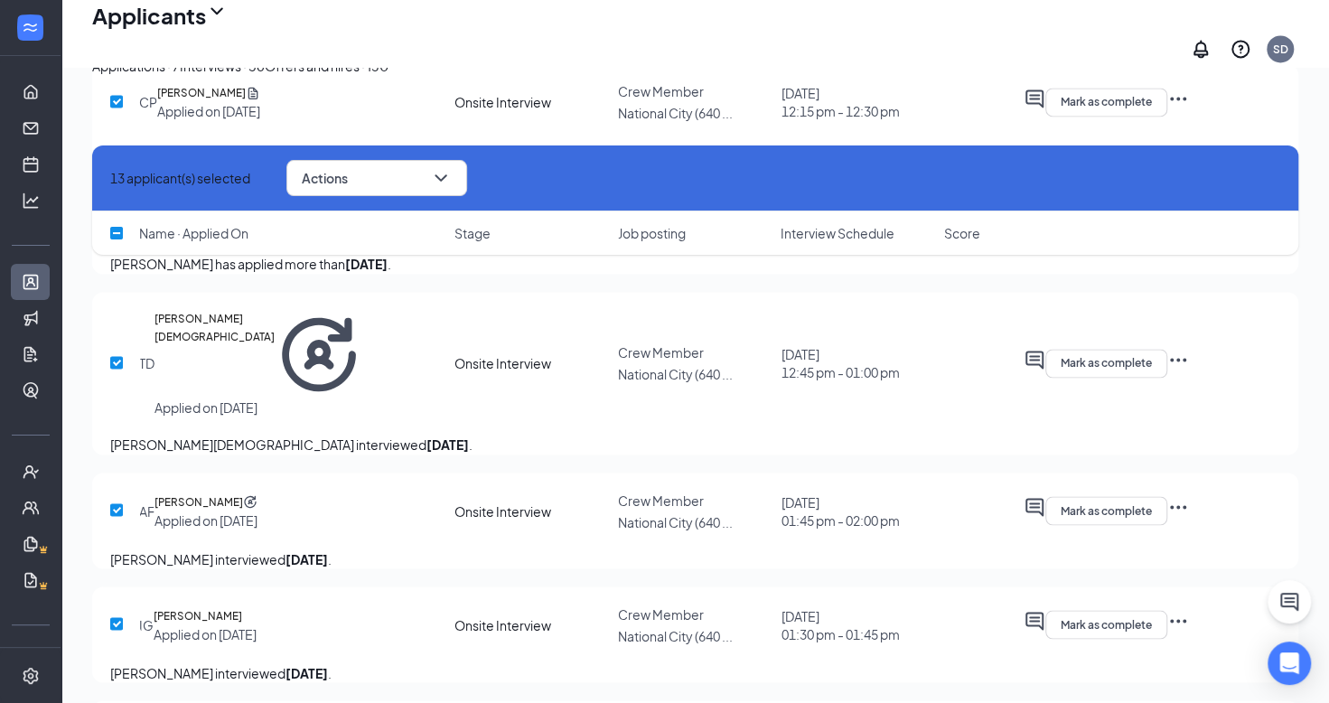
scroll to position [5504, 0]
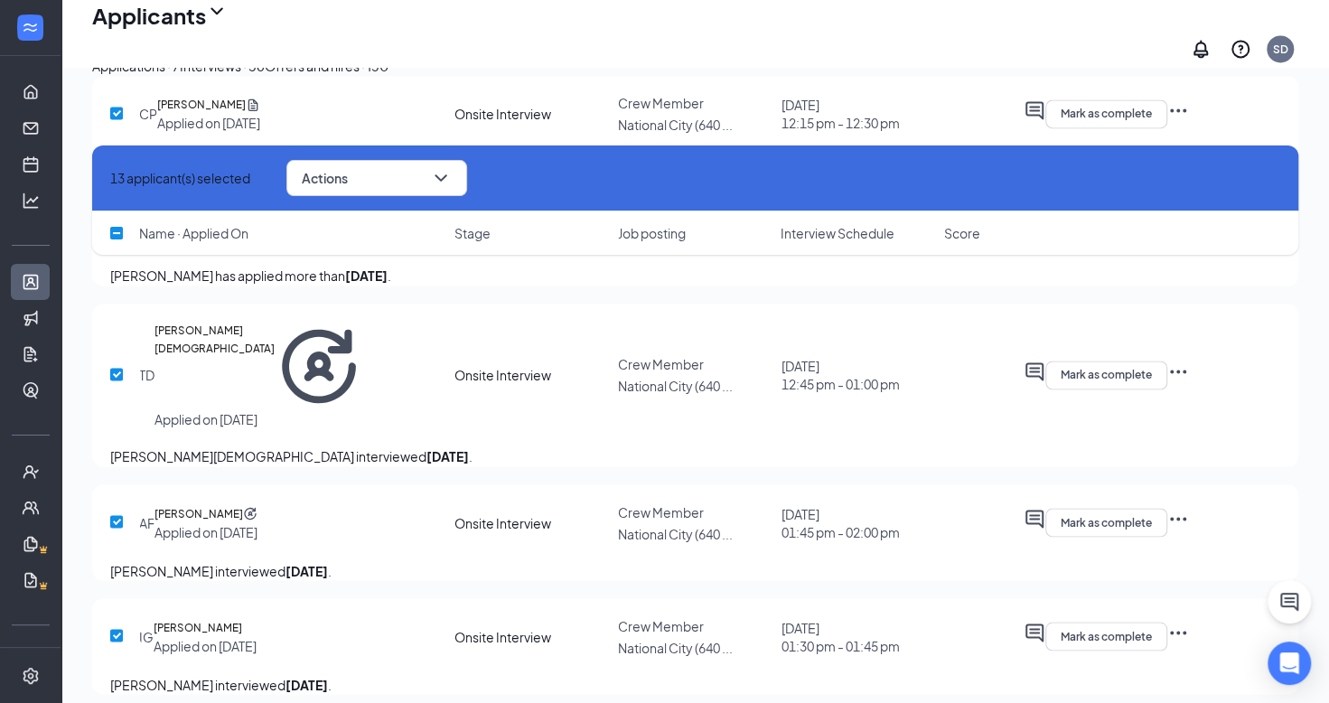
checkbox input "true"
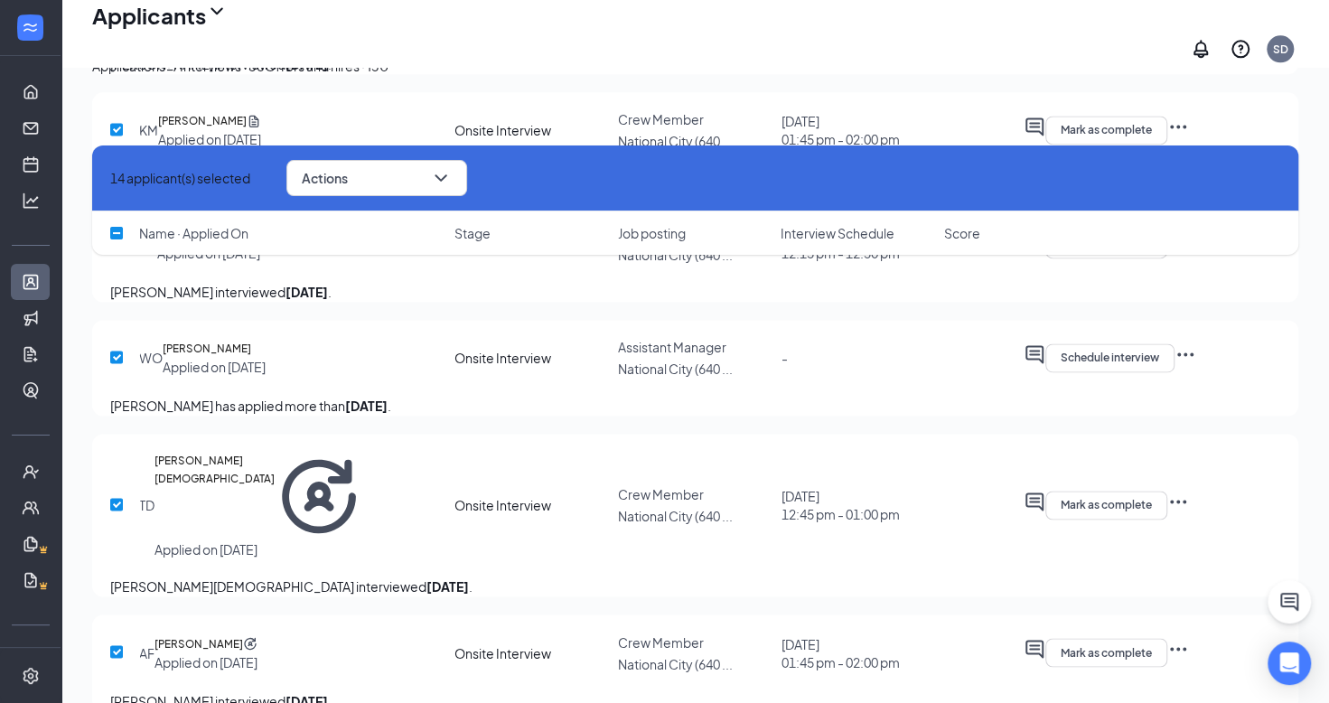
scroll to position [5373, 0]
checkbox input "true"
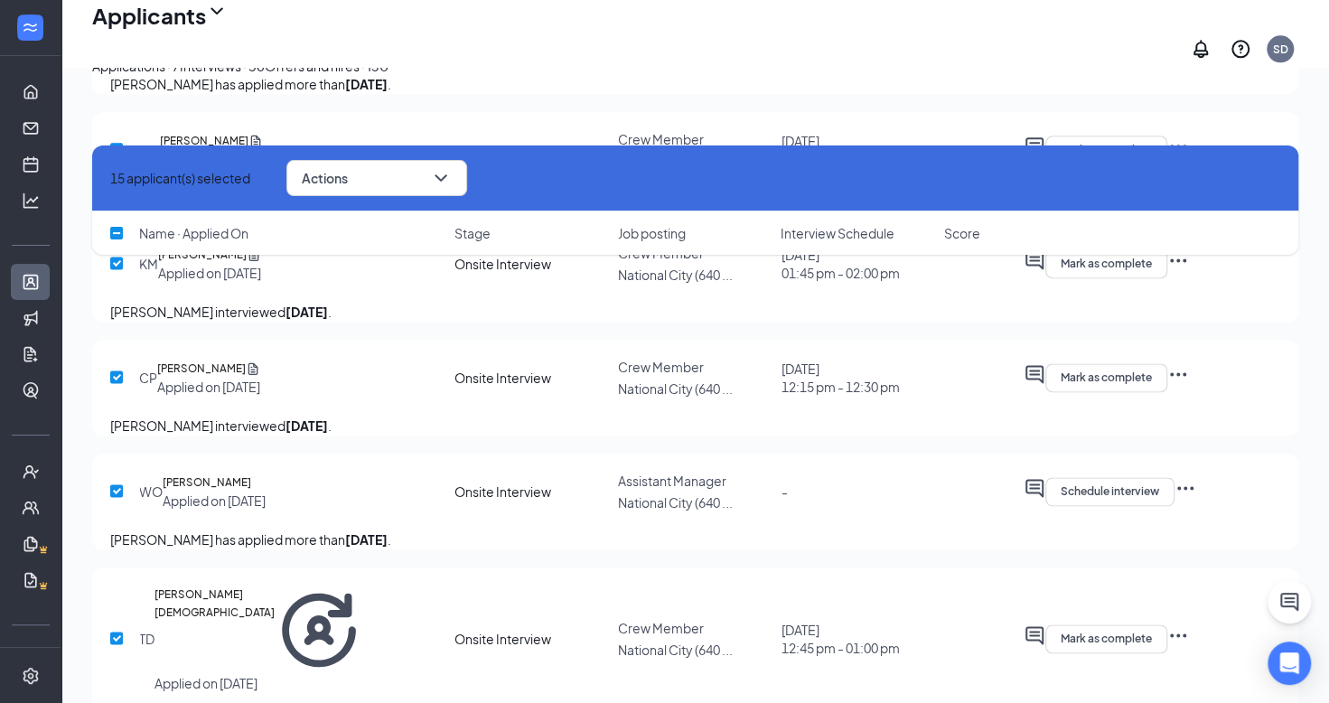
scroll to position [5237, 0]
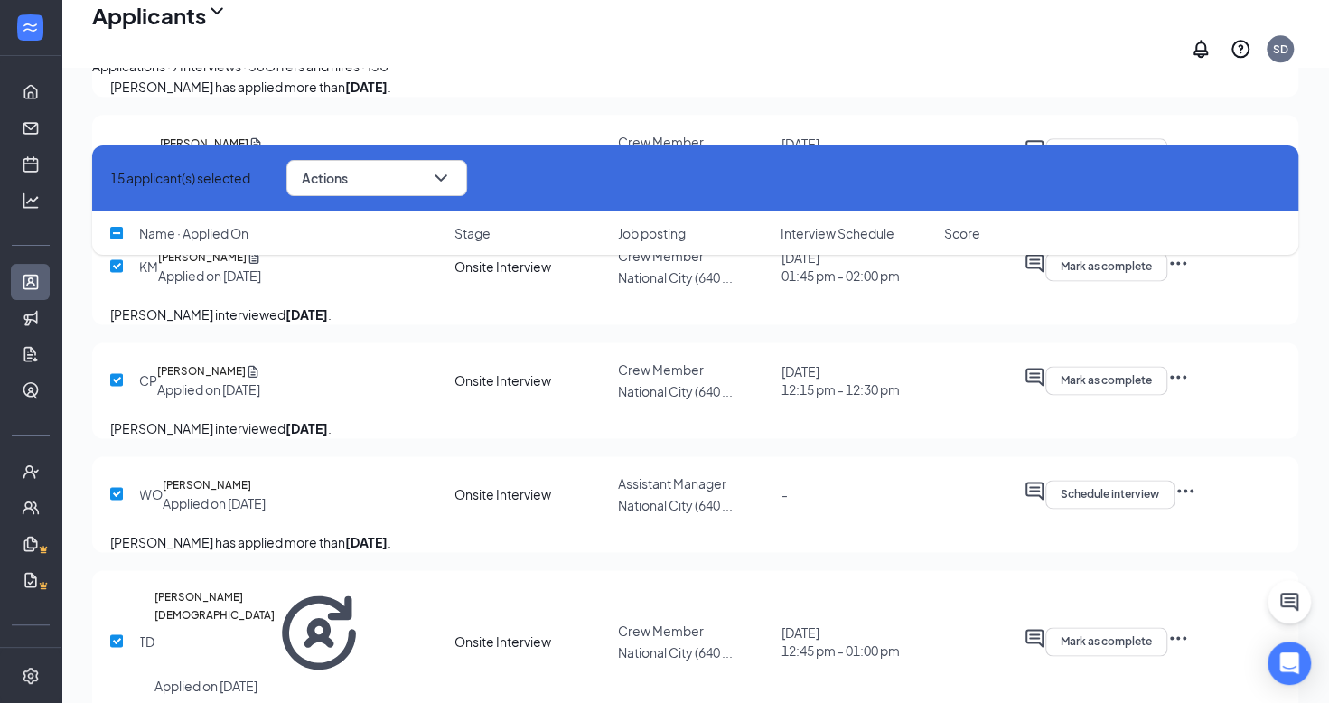
checkbox input "true"
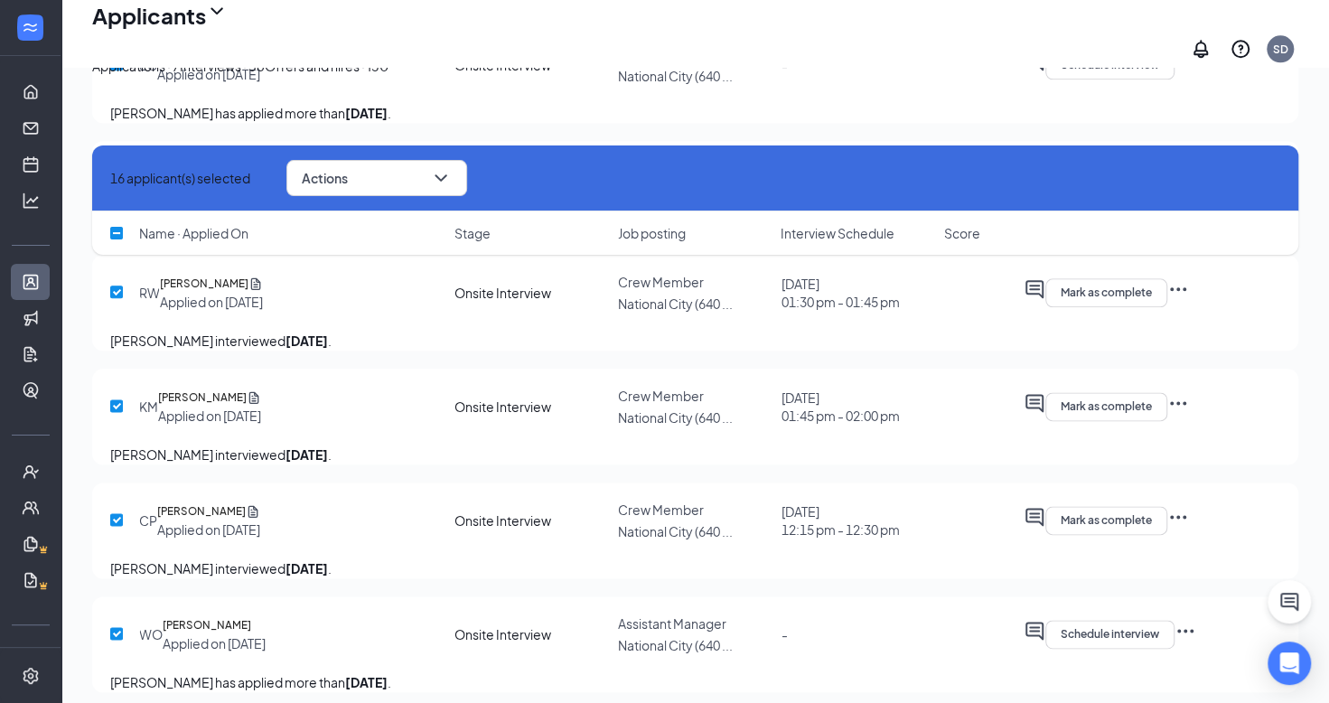
scroll to position [5096, 0]
checkbox input "true"
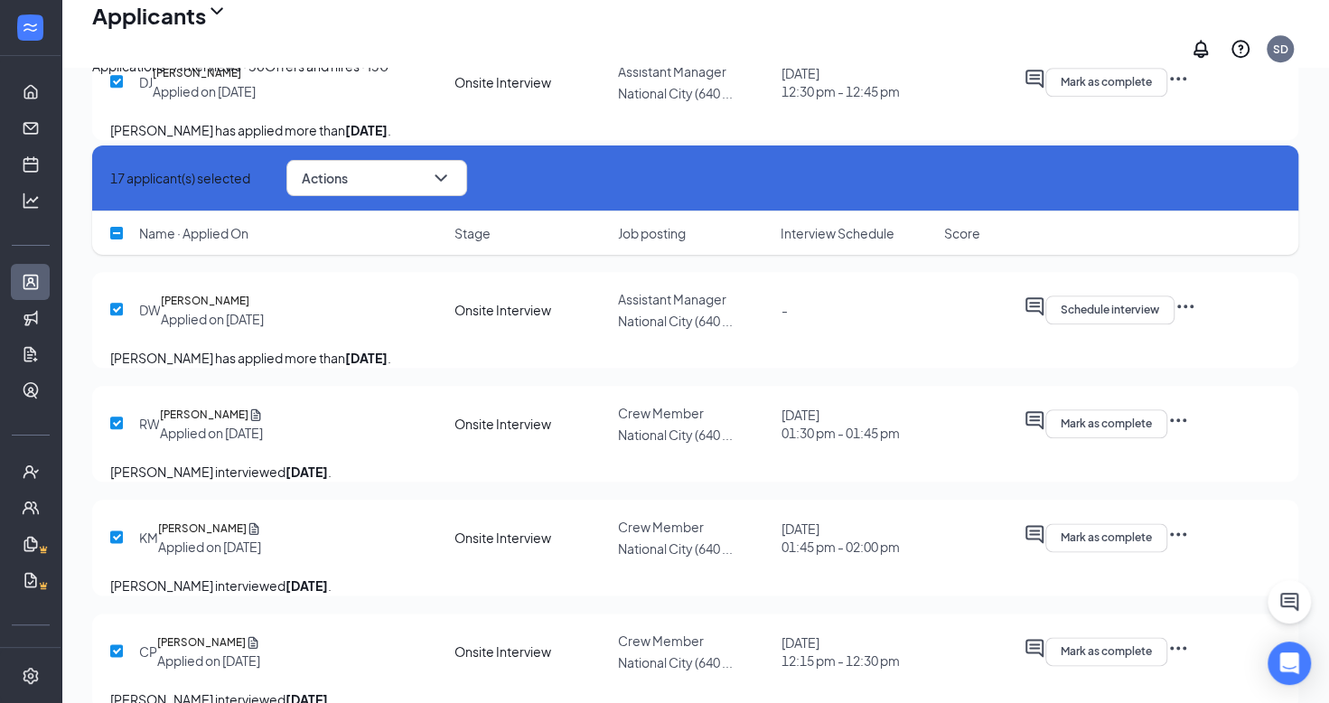
scroll to position [4961, 0]
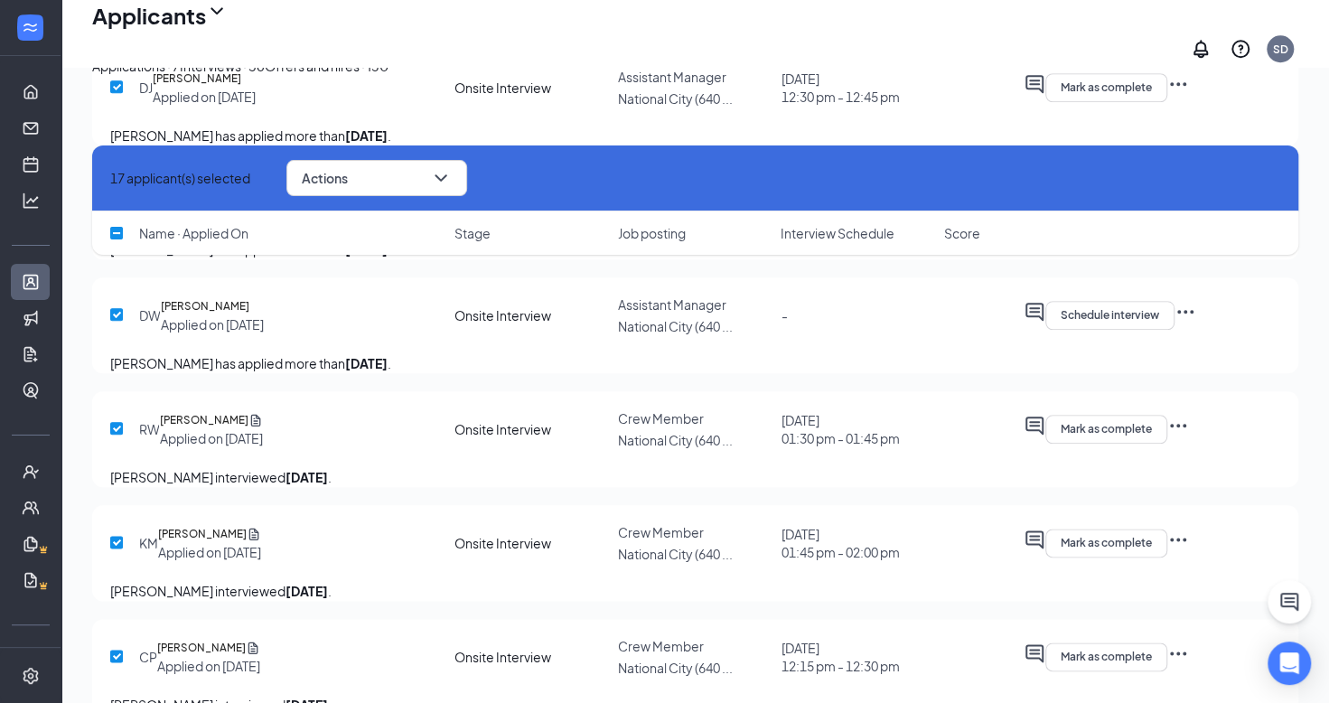
checkbox input "true"
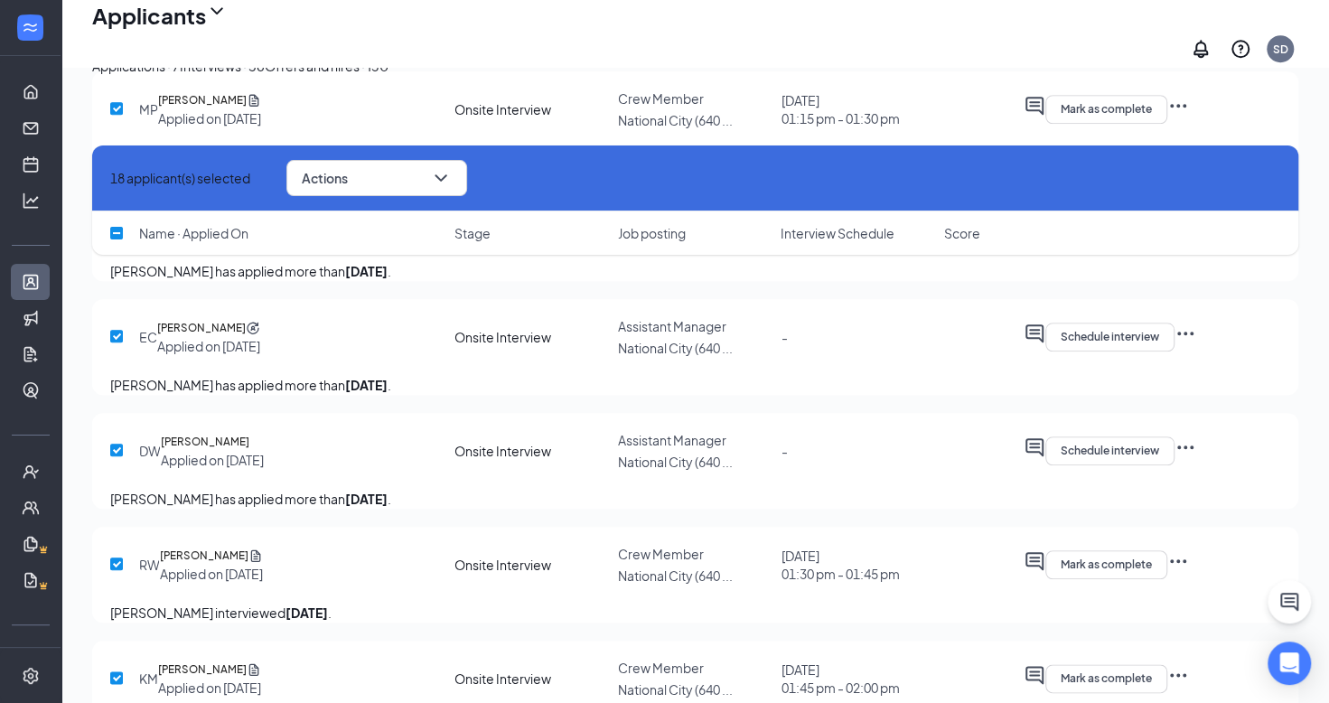
scroll to position [4824, 0]
checkbox input "true"
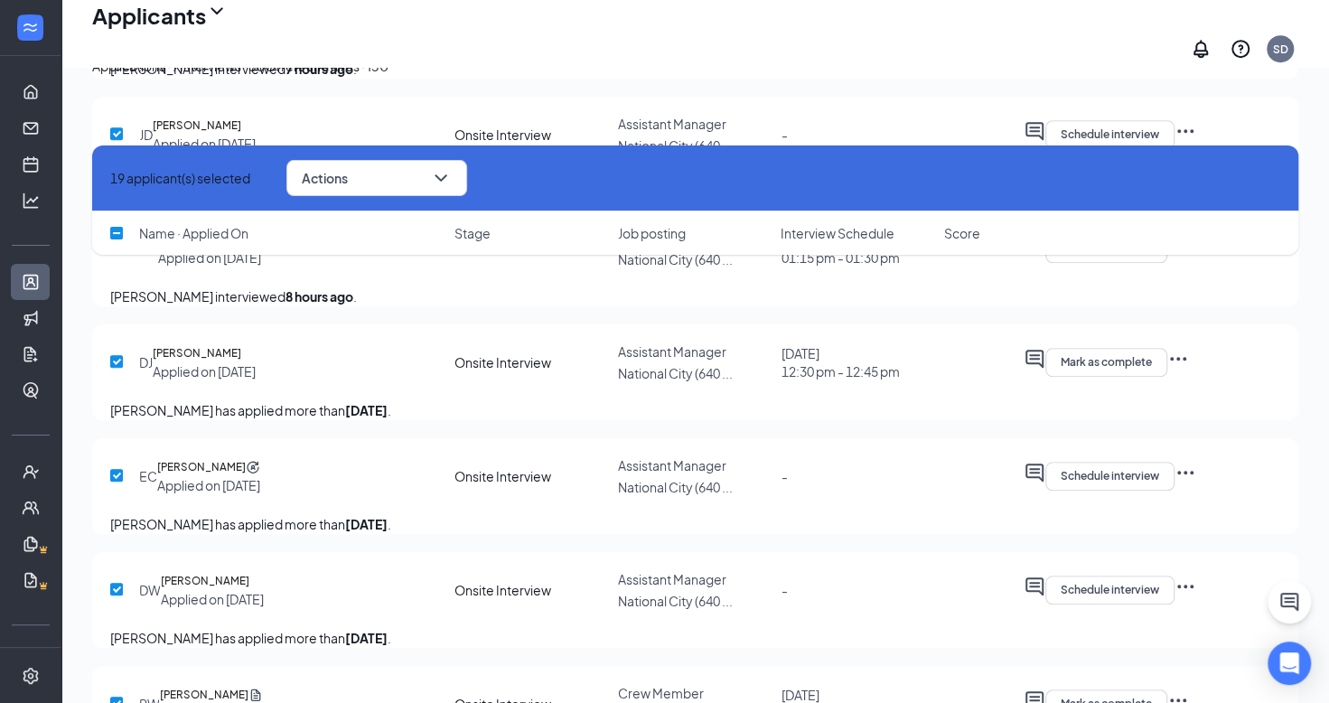
scroll to position [4685, 0]
click at [117, 27] on input "checkbox" at bounding box center [116, 20] width 13 height 13
checkbox input "false"
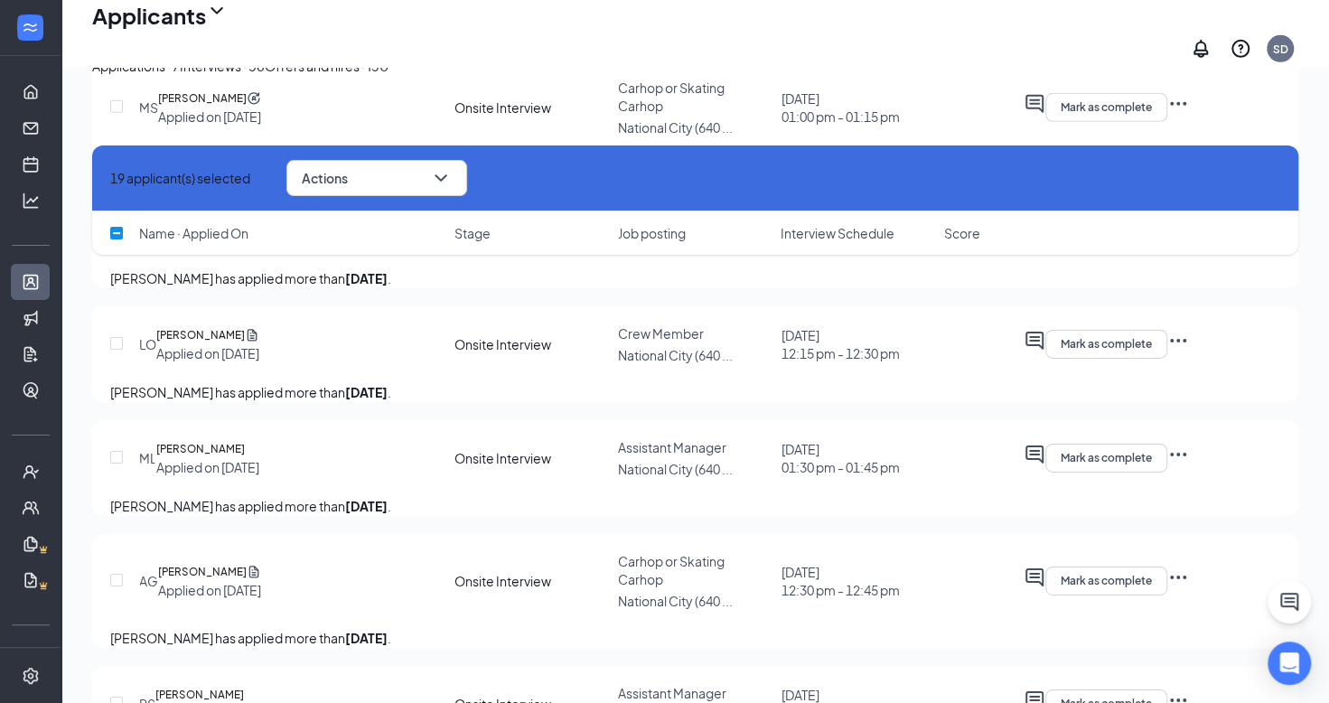
scroll to position [3163, 0]
click at [117, 237] on input "checkbox" at bounding box center [116, 230] width 13 height 13
checkbox input "true"
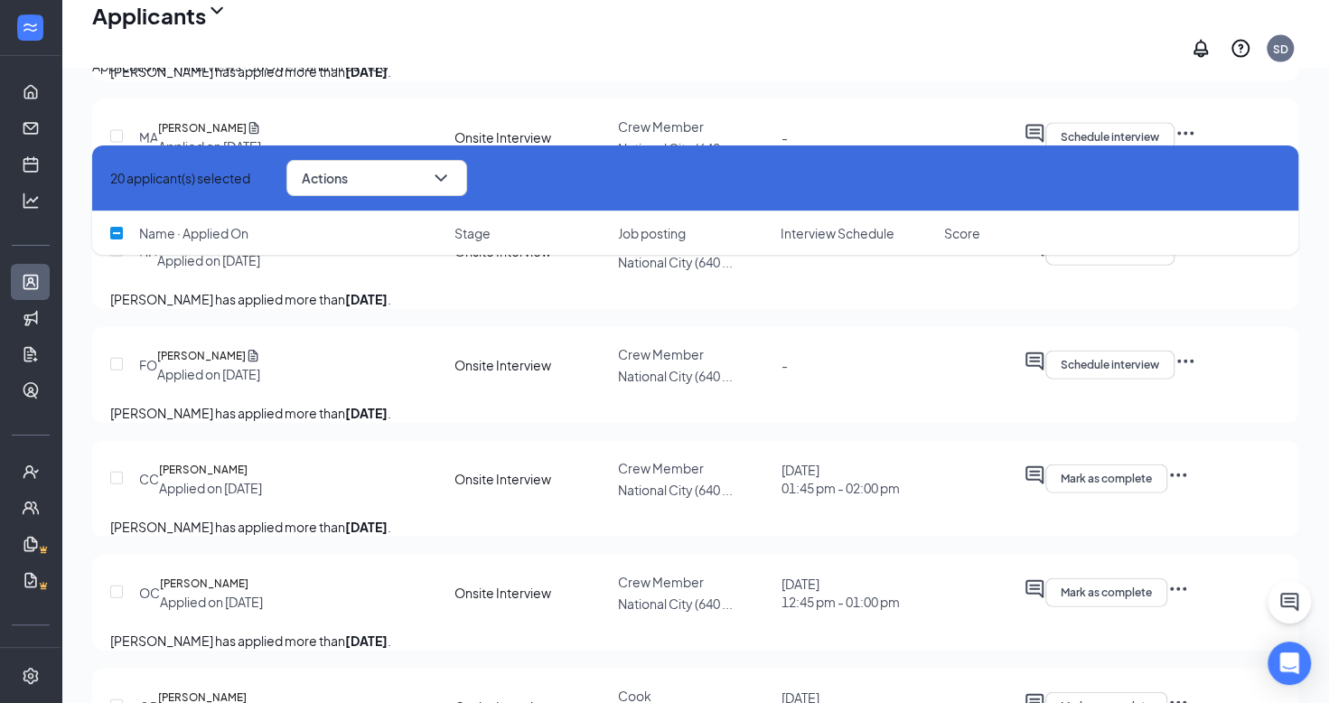
scroll to position [2309, 0]
click at [117, 371] on input "checkbox" at bounding box center [116, 365] width 13 height 13
checkbox input "true"
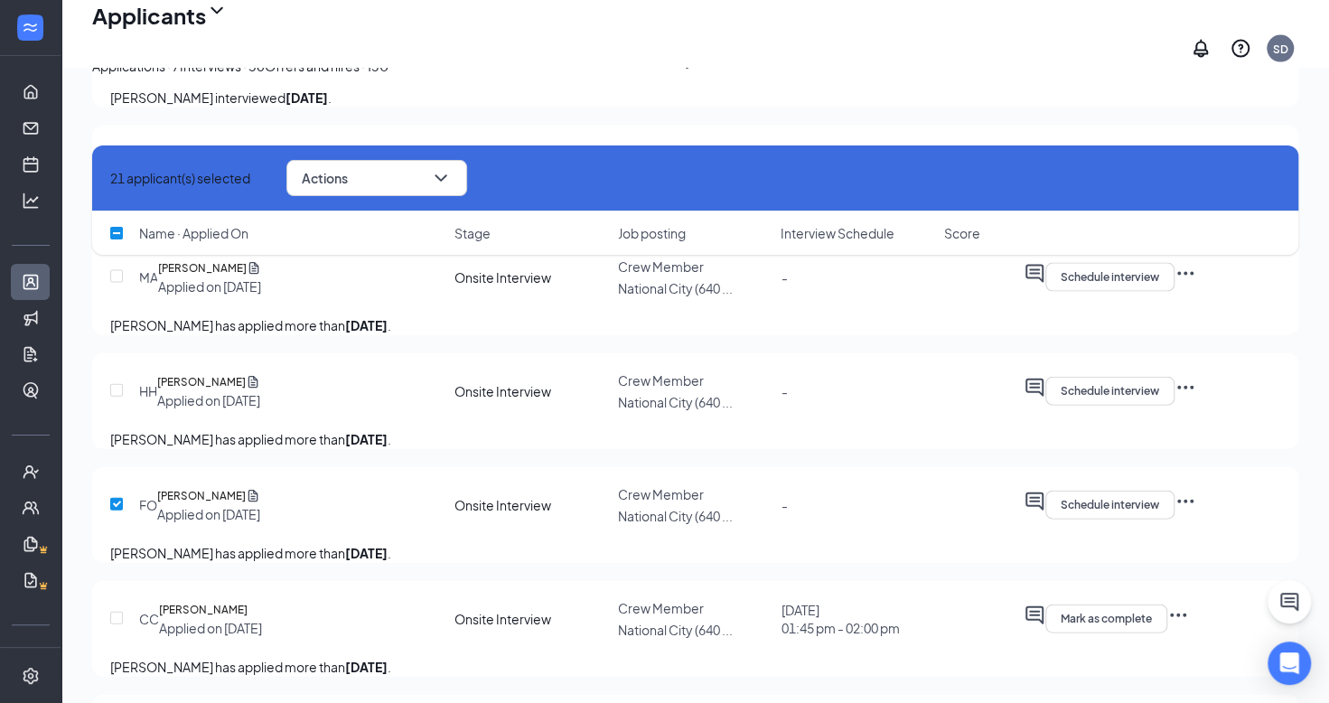
scroll to position [2168, 0]
click at [117, 398] on input "checkbox" at bounding box center [116, 392] width 13 height 13
checkbox input "true"
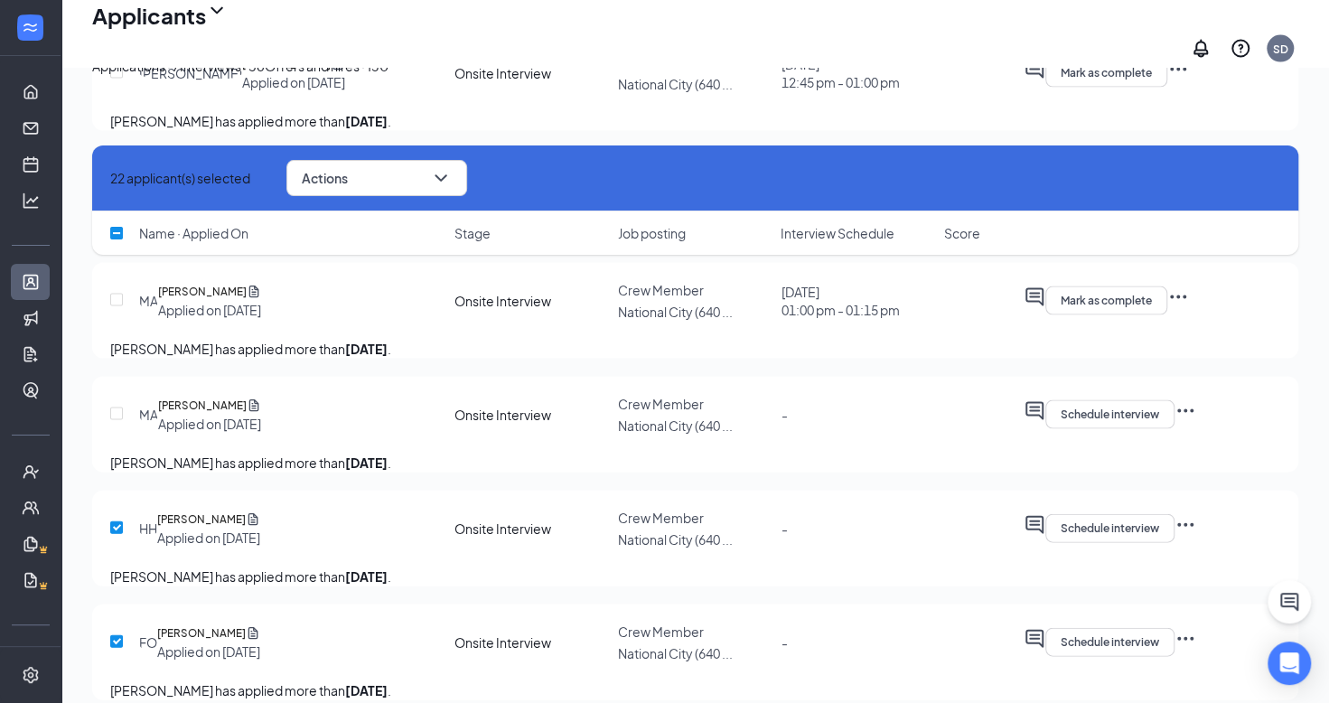
scroll to position [2031, 0]
click at [117, 421] on input "checkbox" at bounding box center [116, 414] width 13 height 13
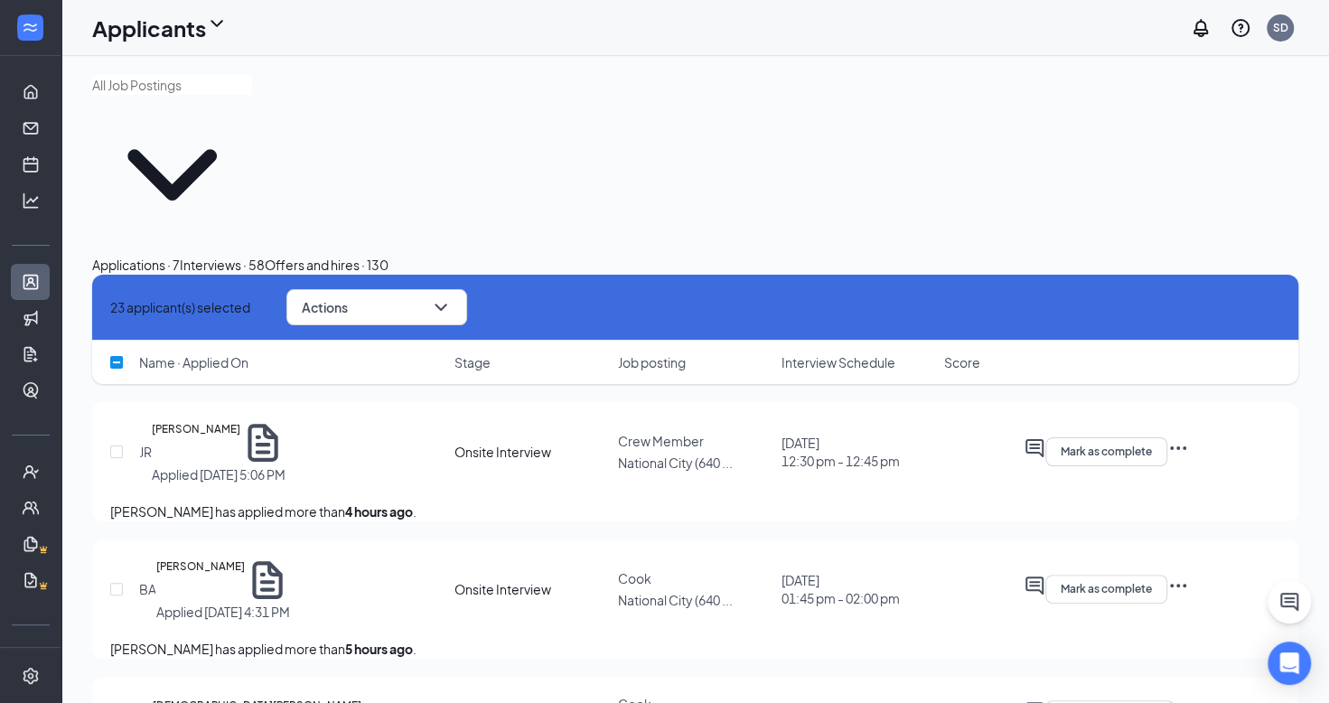
scroll to position [0, 0]
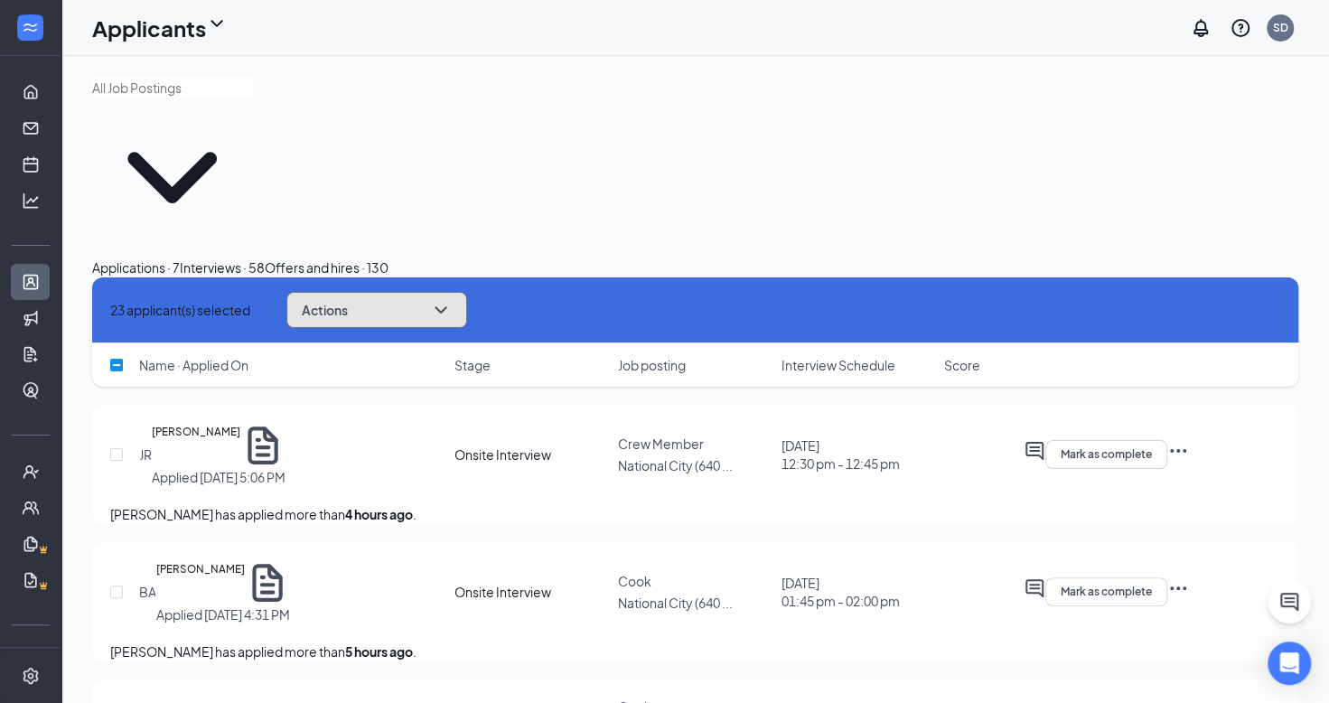
click at [452, 299] on icon "ChevronDown" at bounding box center [441, 310] width 22 height 22
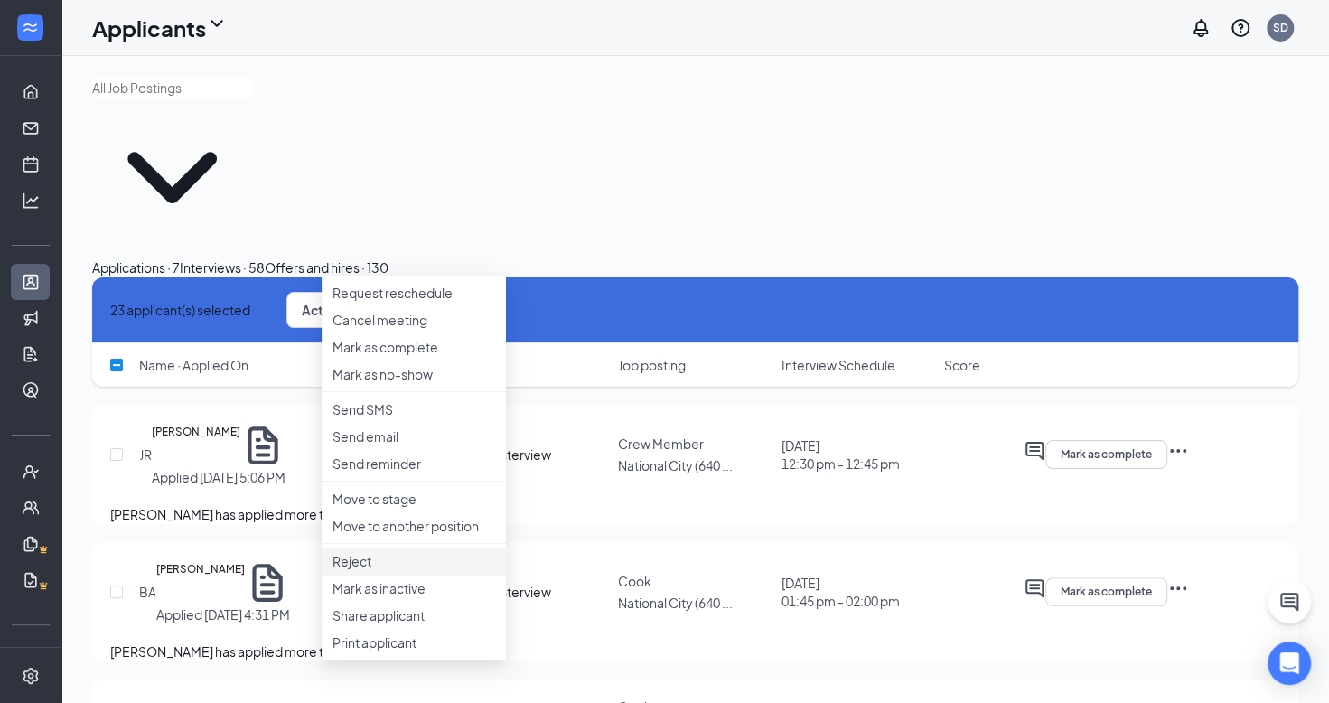
click at [407, 570] on p "Reject" at bounding box center [414, 561] width 163 height 18
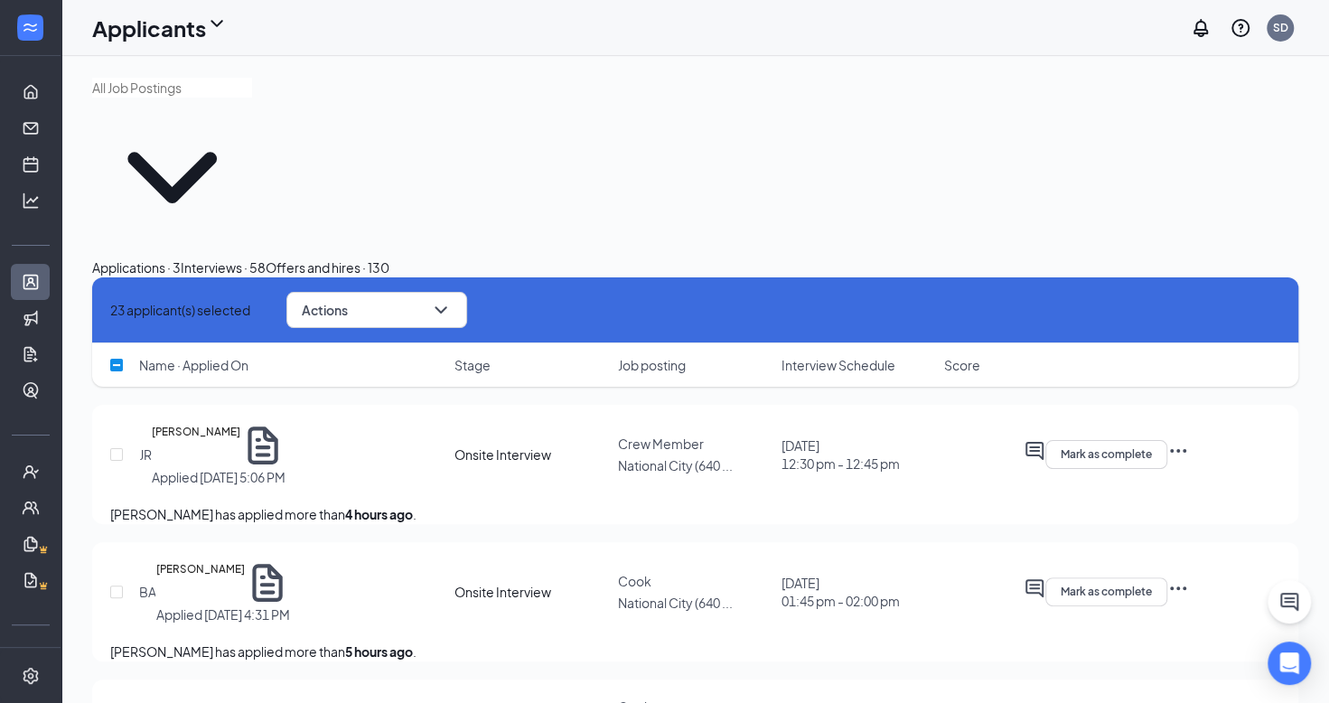
checkbox input "false"
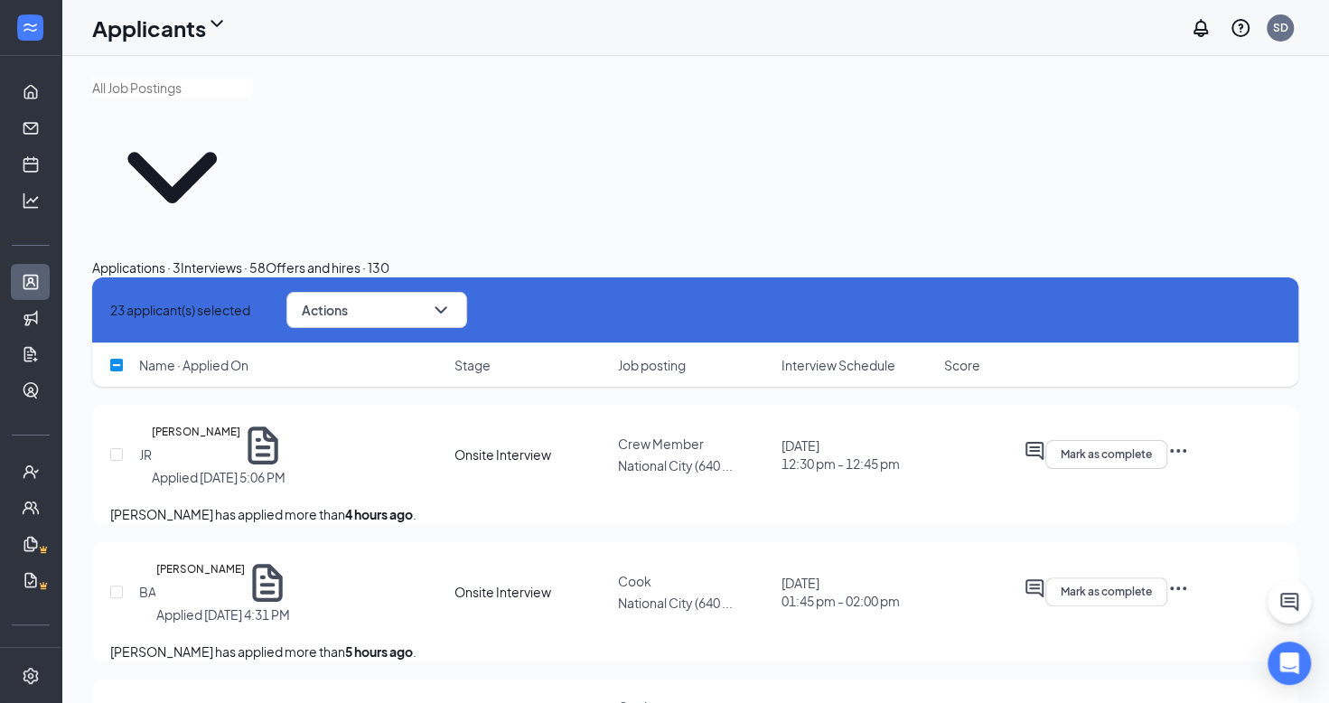
checkbox input "false"
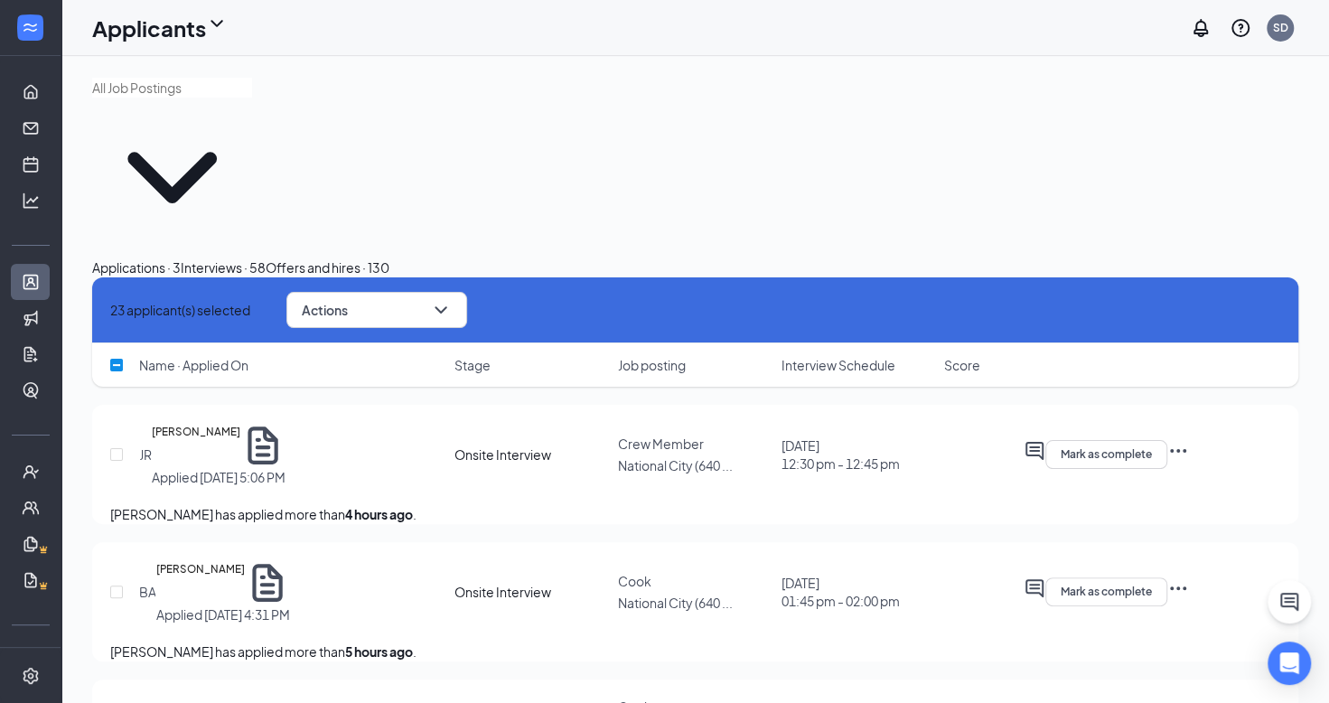
checkbox input "false"
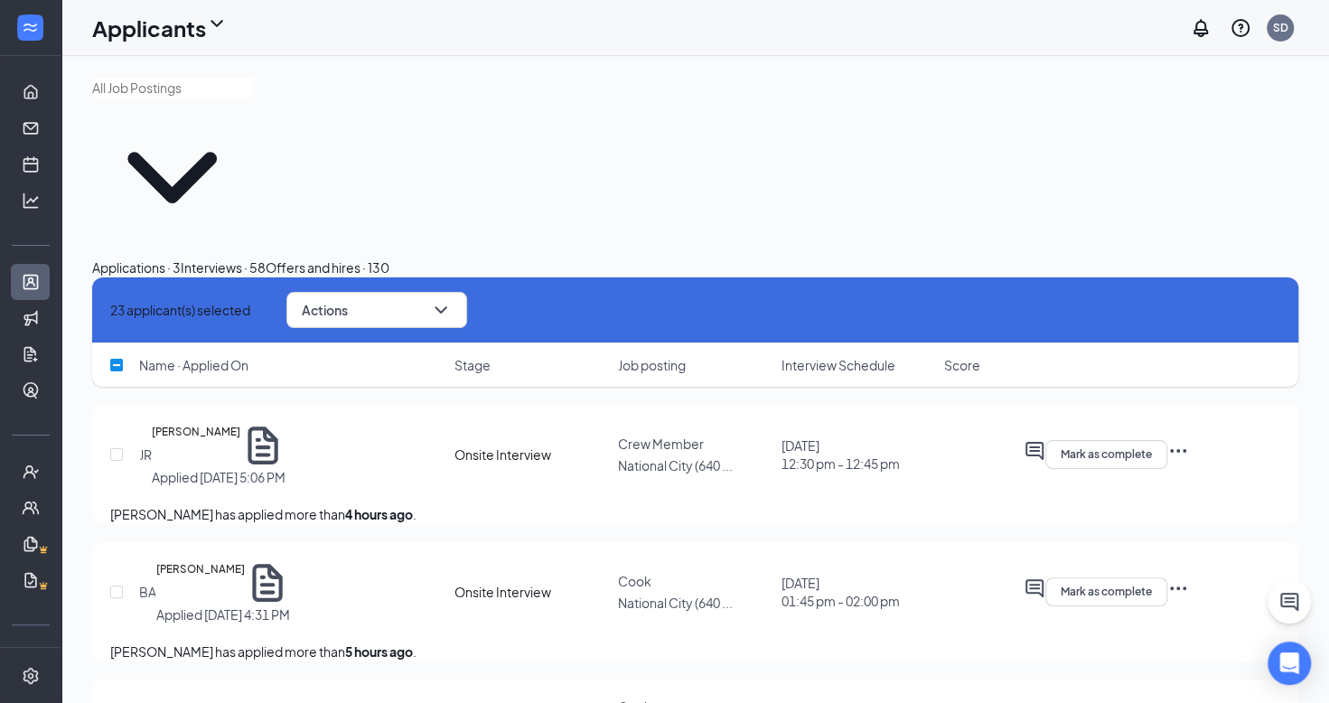
checkbox input "false"
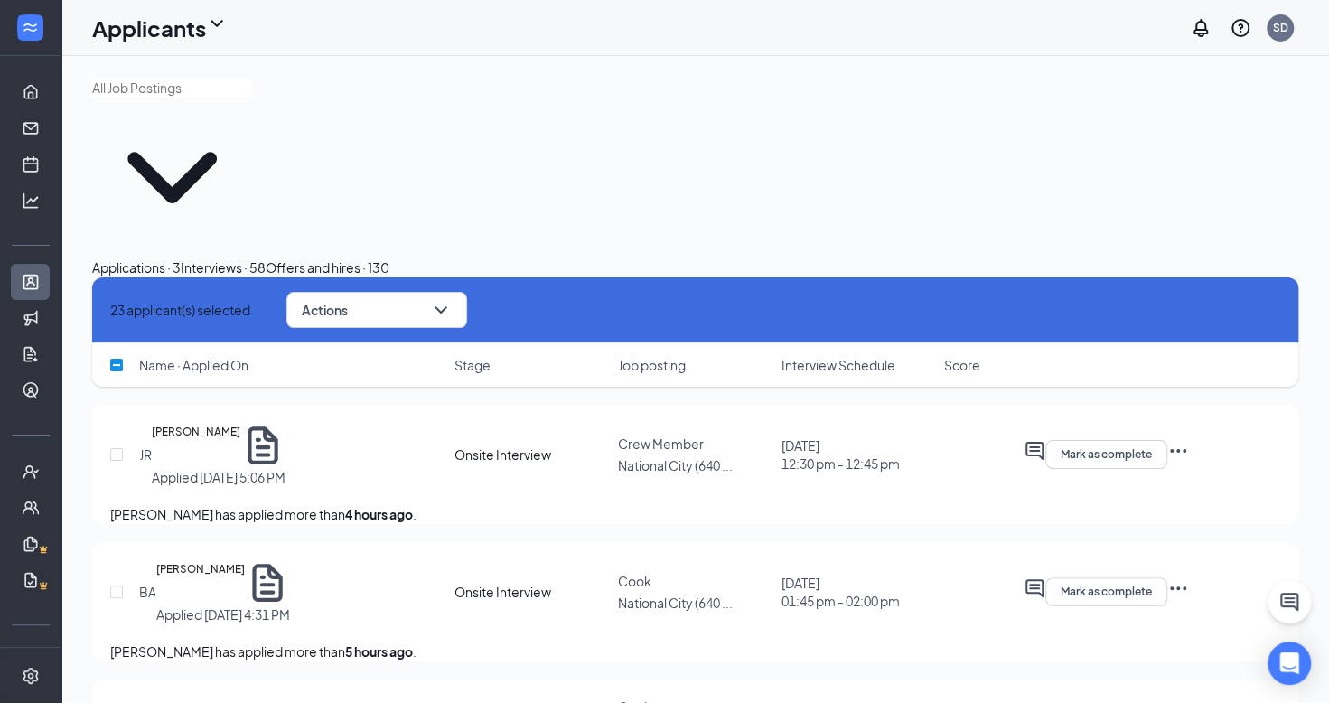
checkbox input "false"
click at [934, 560] on div "BA [PERSON_NAME] Applied [DATE] 4:31 PM Onsite Interview [GEOGRAPHIC_DATA] (640…" at bounding box center [695, 600] width 1170 height 81
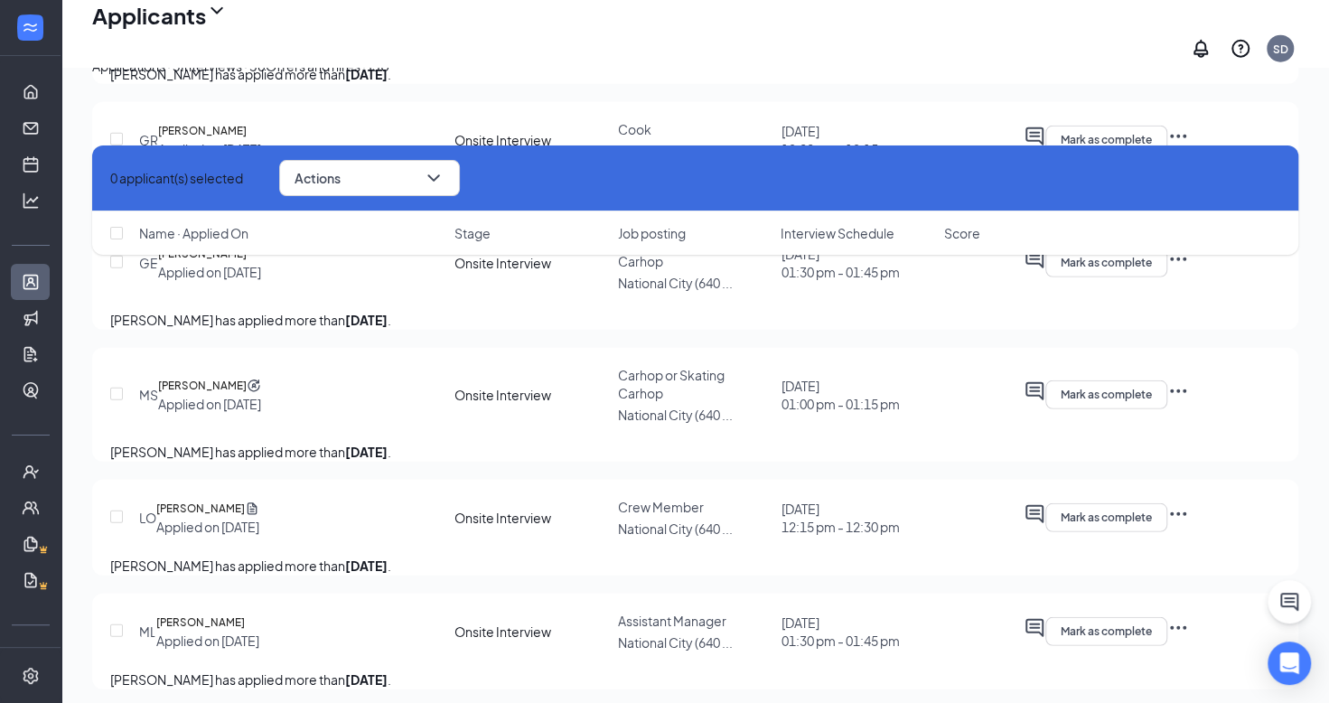
scroll to position [6737, 0]
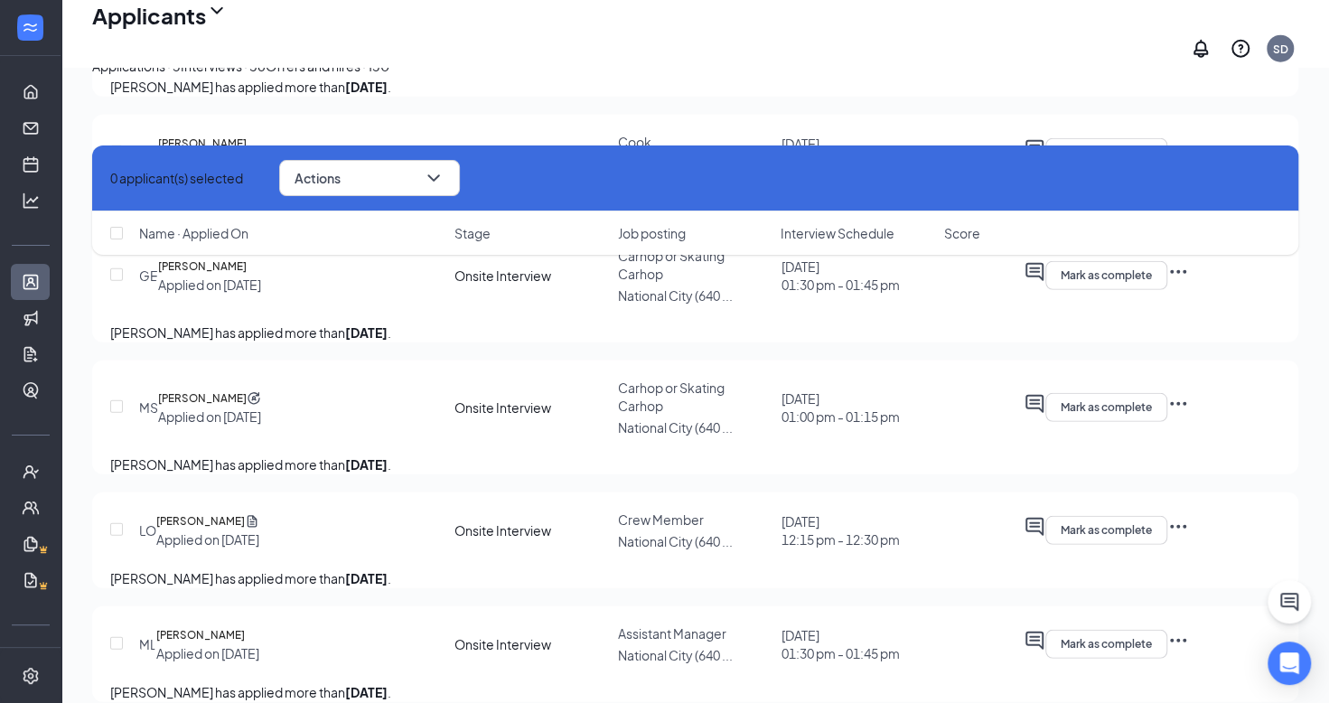
checkbox input "true"
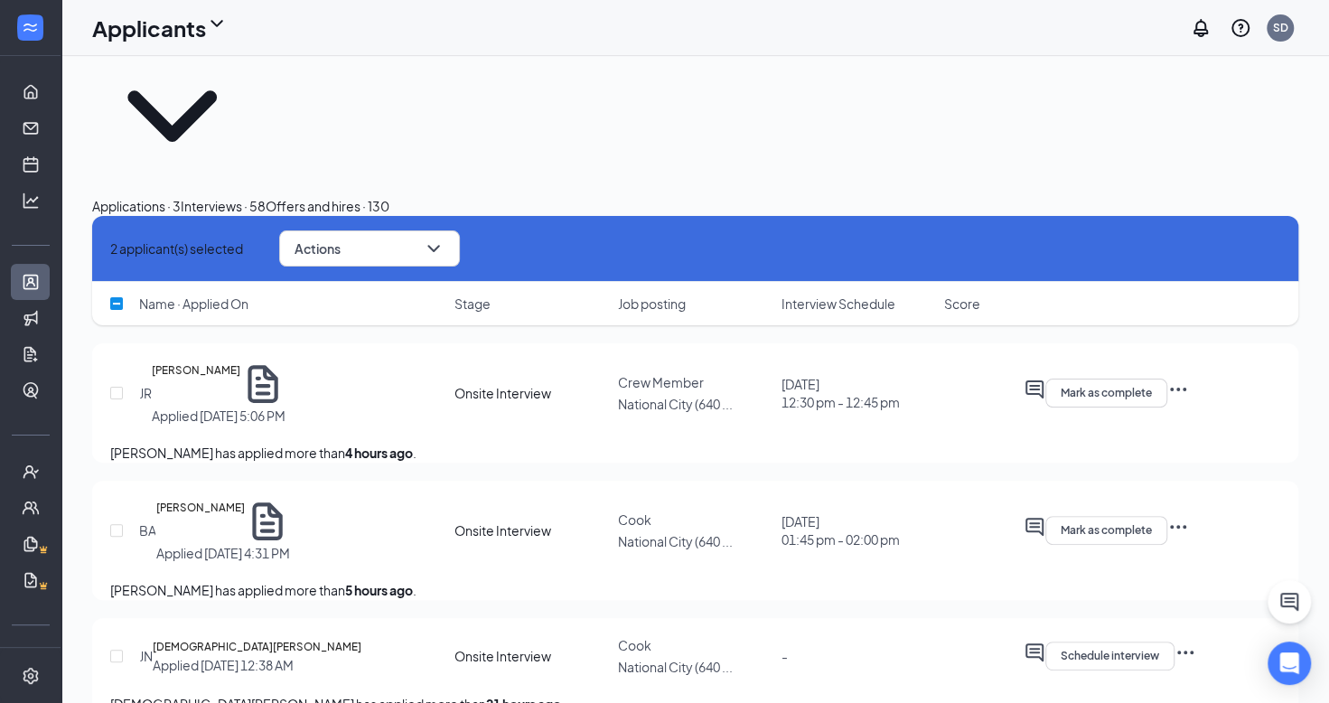
scroll to position [0, 0]
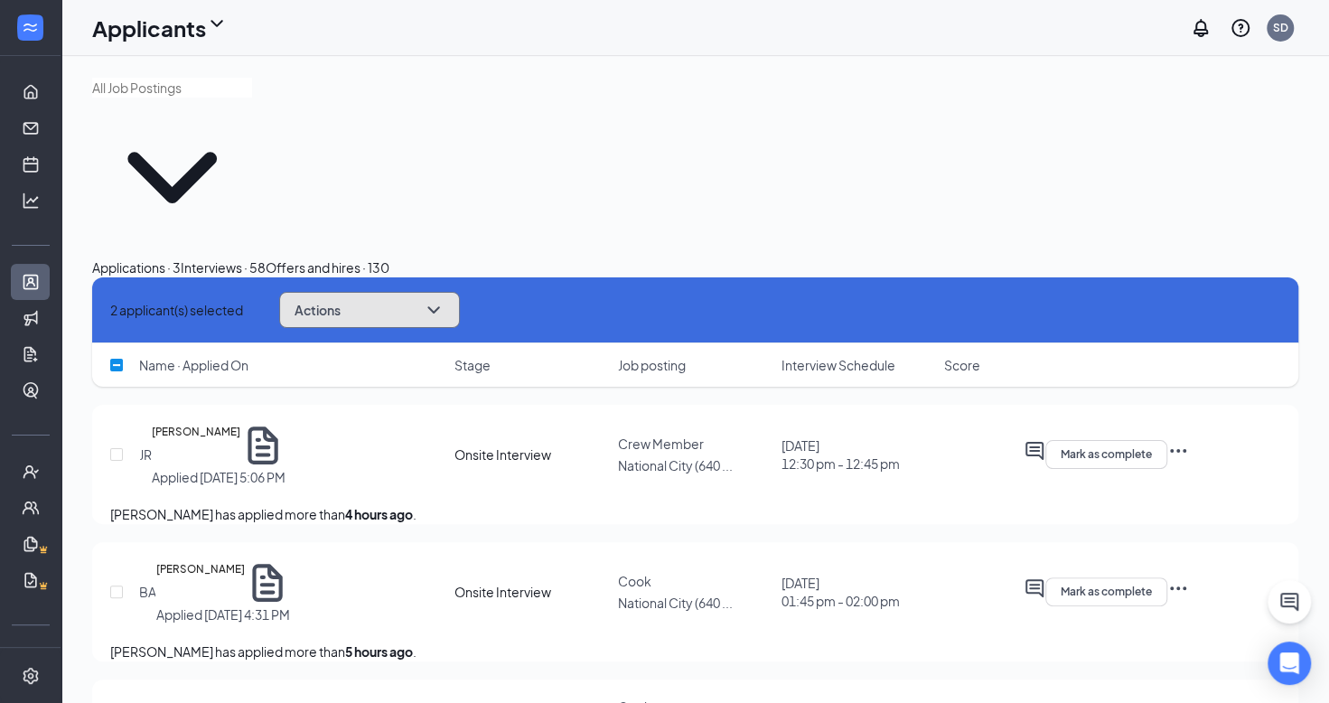
click at [445, 299] on icon "ChevronDown" at bounding box center [434, 310] width 22 height 22
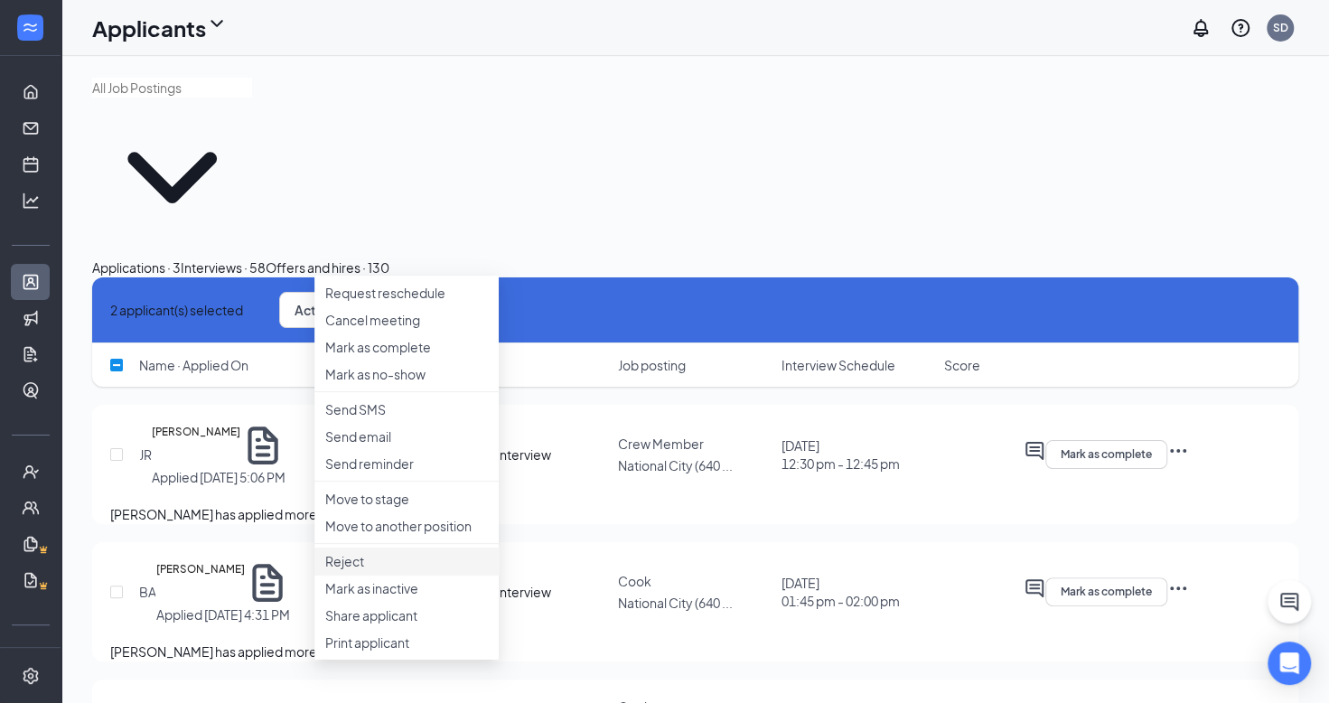
click at [391, 575] on li "Reject" at bounding box center [406, 561] width 184 height 27
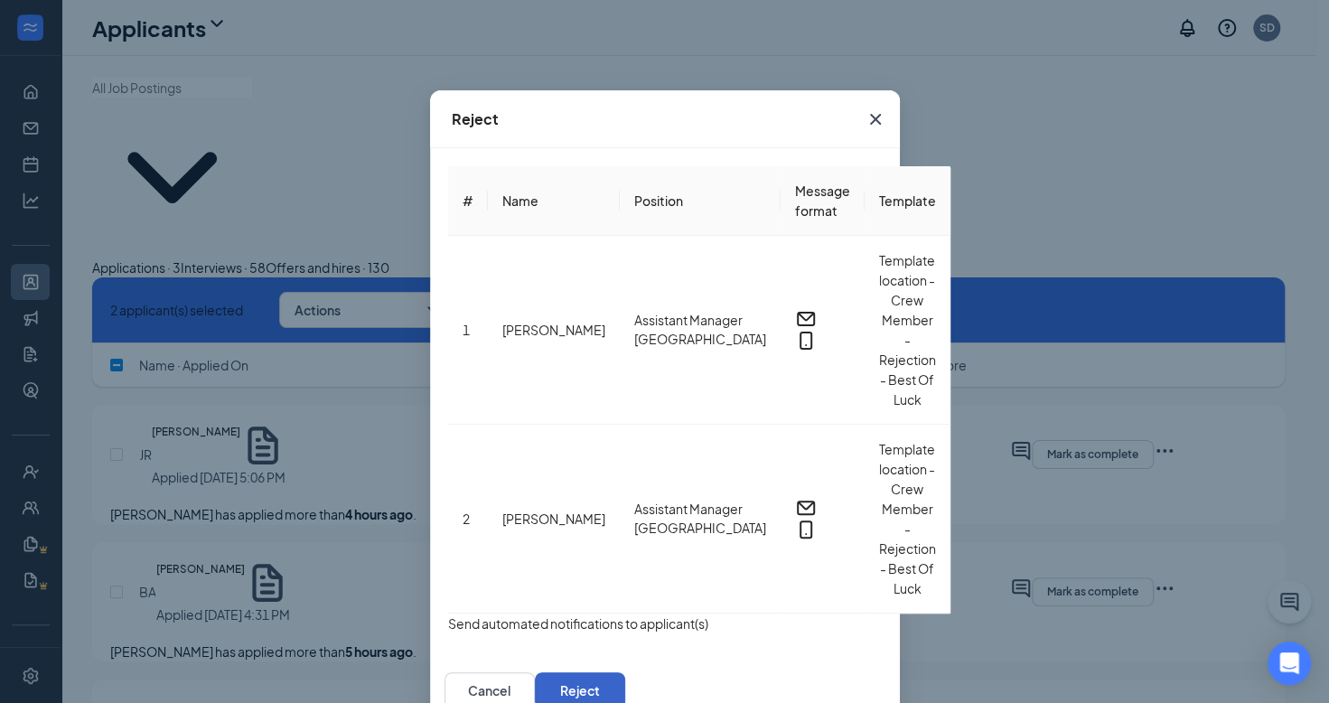
click at [625, 672] on button "Reject" at bounding box center [580, 690] width 90 height 36
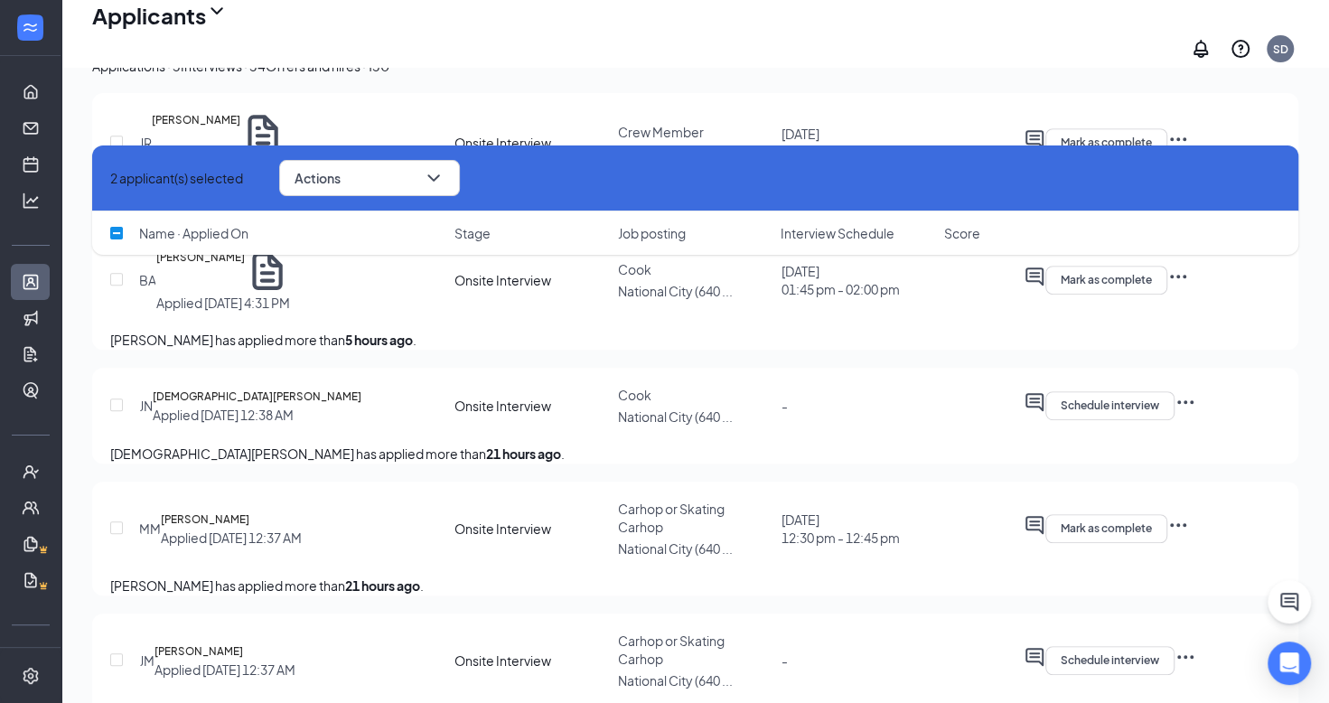
scroll to position [396, 0]
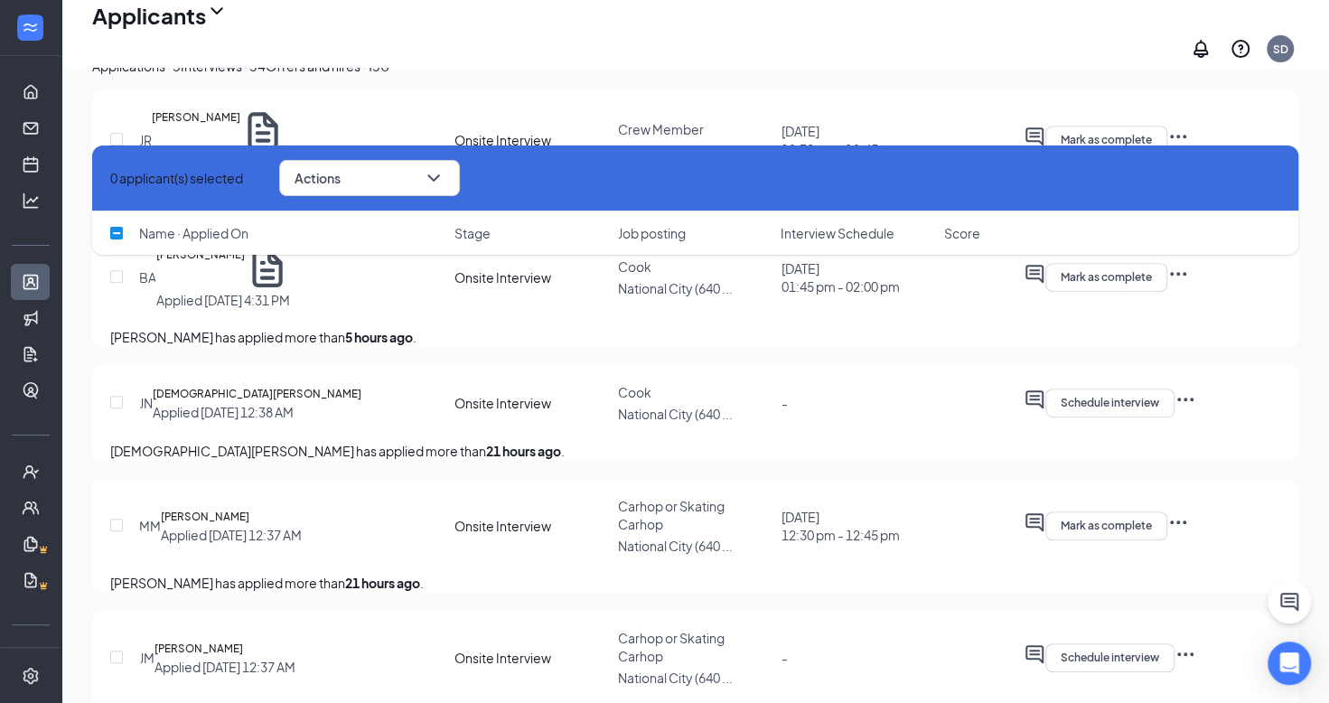
checkbox input "false"
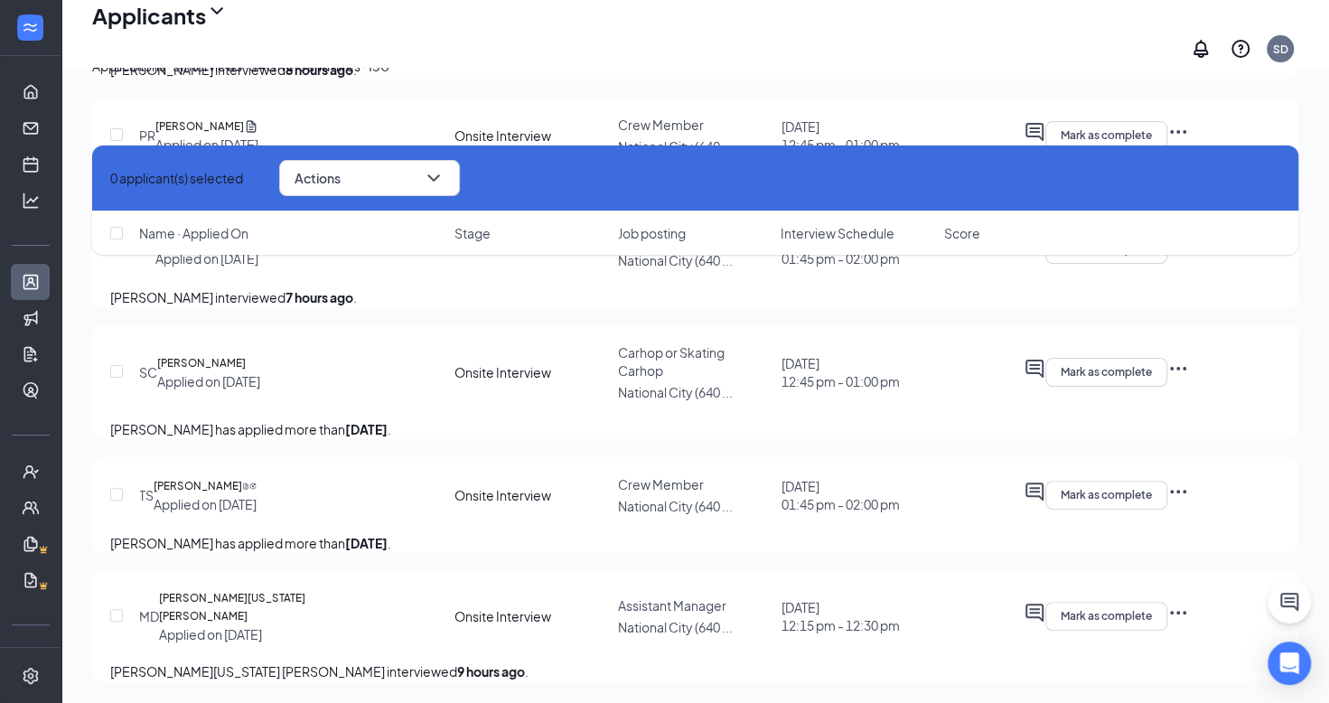
scroll to position [9209, 0]
